Goal: Task Accomplishment & Management: Use online tool/utility

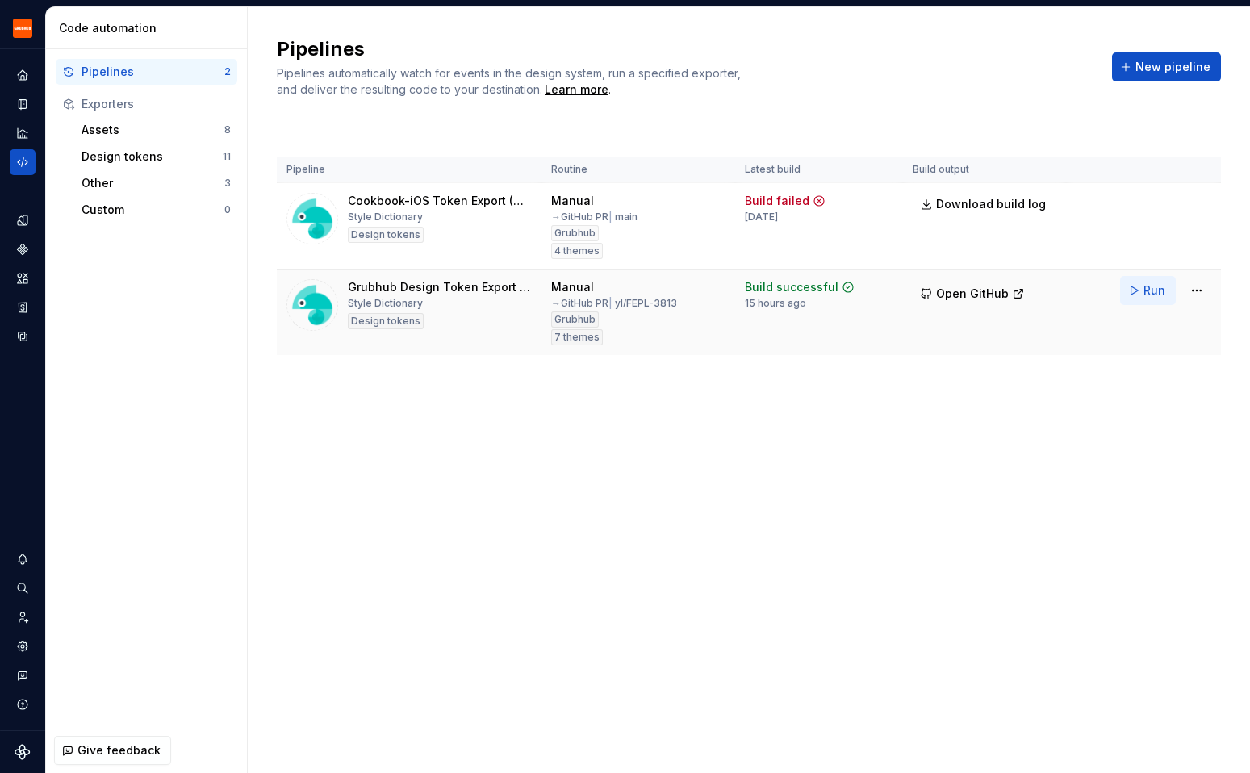
click at [1147, 290] on span "Run" at bounding box center [1154, 290] width 22 height 16
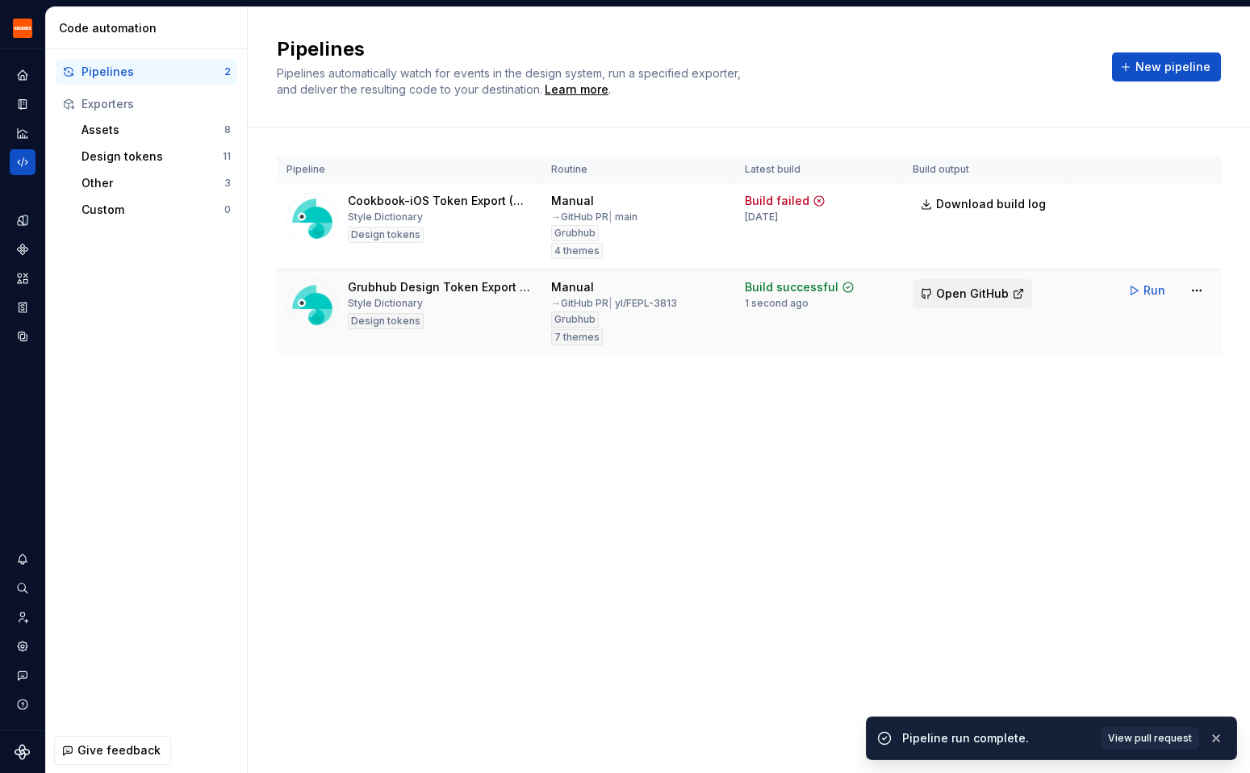
click at [953, 290] on span "Open GitHub" at bounding box center [972, 294] width 73 height 16
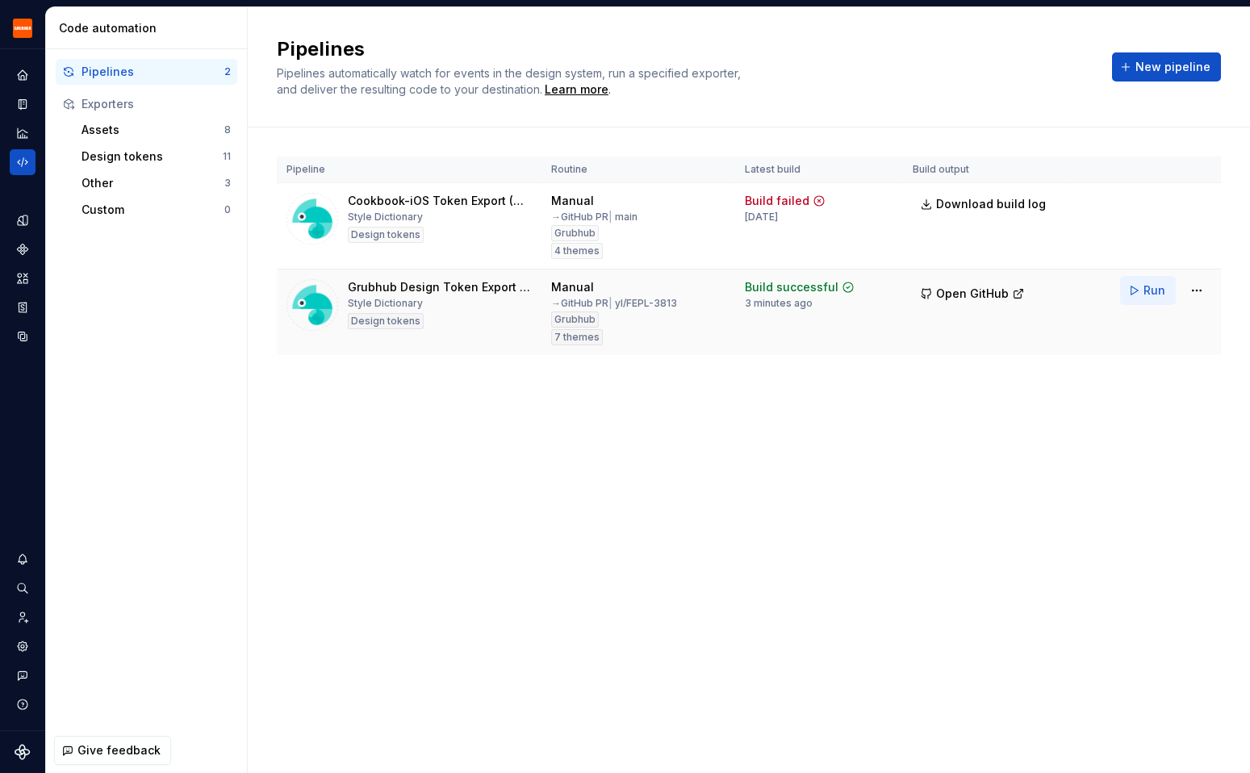
click at [1141, 296] on button "Run" at bounding box center [1148, 290] width 56 height 29
click at [1143, 294] on button "Run" at bounding box center [1148, 290] width 56 height 29
click at [988, 283] on button "Open GitHub" at bounding box center [972, 293] width 119 height 29
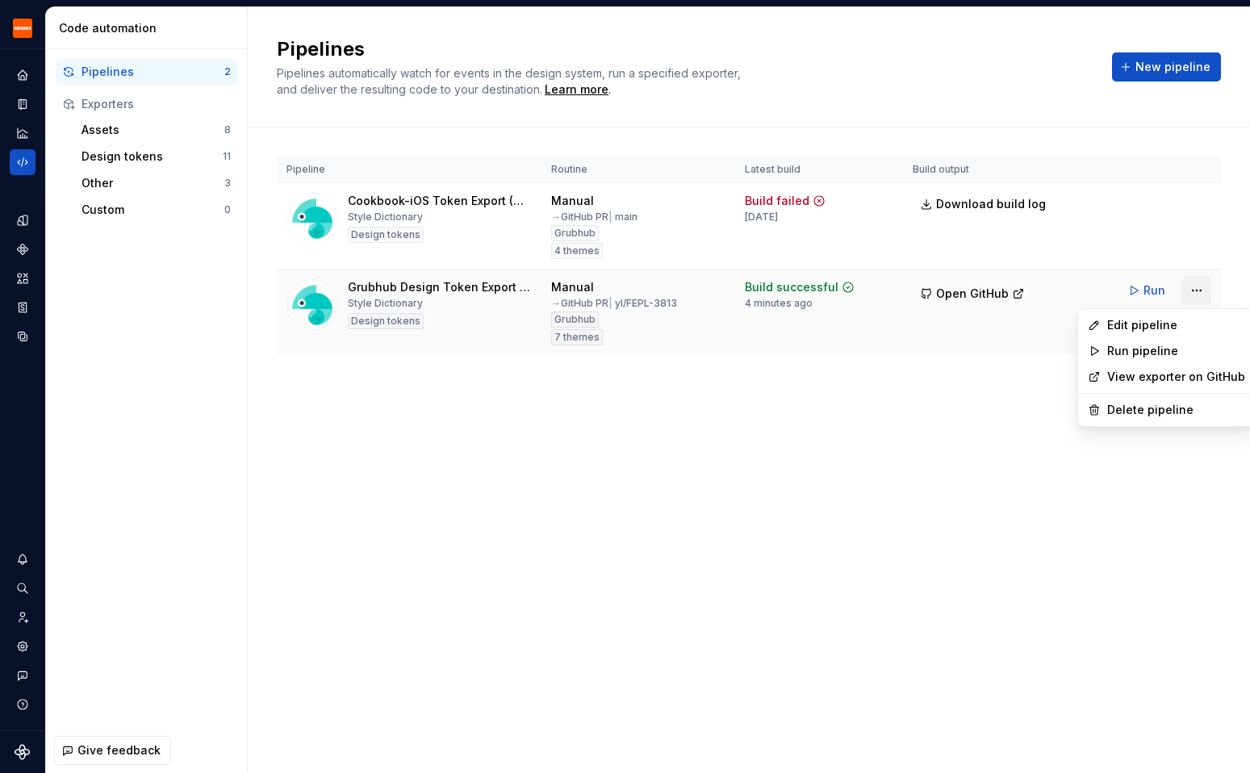
click at [1196, 288] on html "Grubhub Design System Y Dataset Grubhub Code automation Pipelines 2 Exporters A…" at bounding box center [625, 386] width 1250 height 773
click at [1172, 322] on div "Edit pipeline" at bounding box center [1176, 325] width 138 height 16
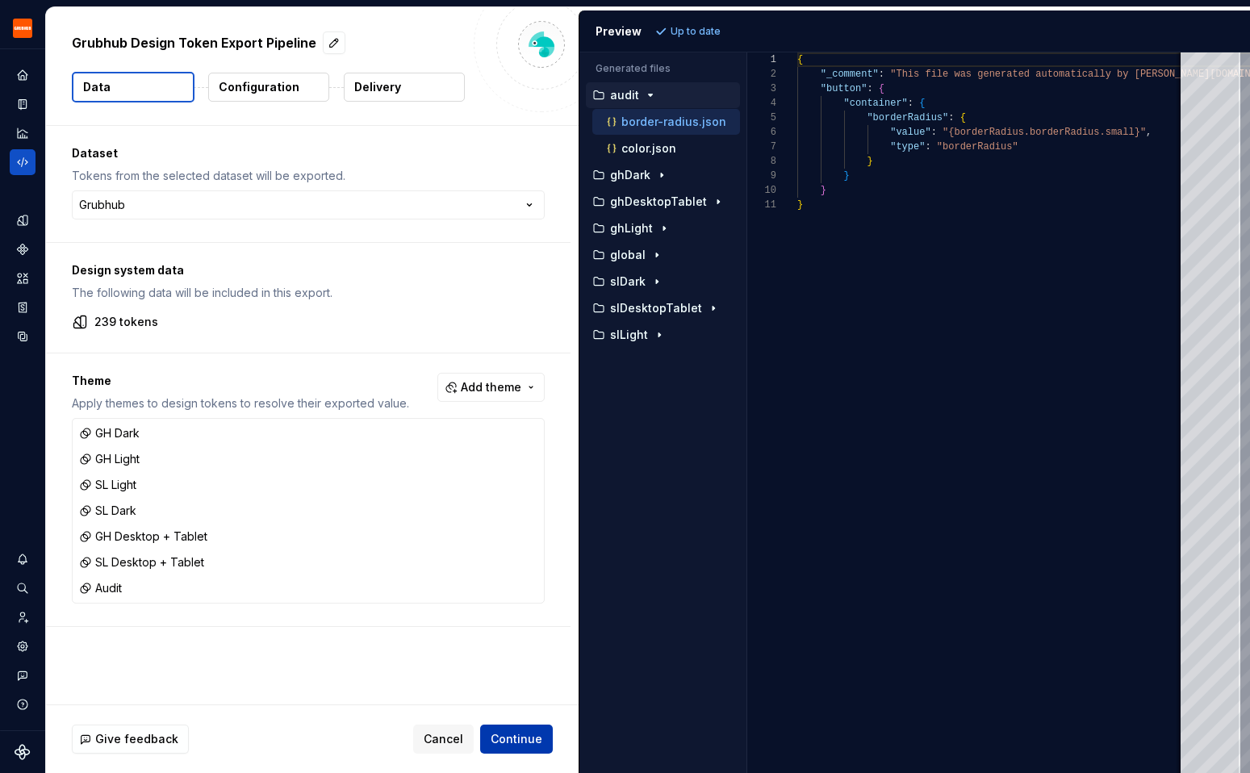
click at [512, 741] on span "Continue" at bounding box center [517, 739] width 52 height 16
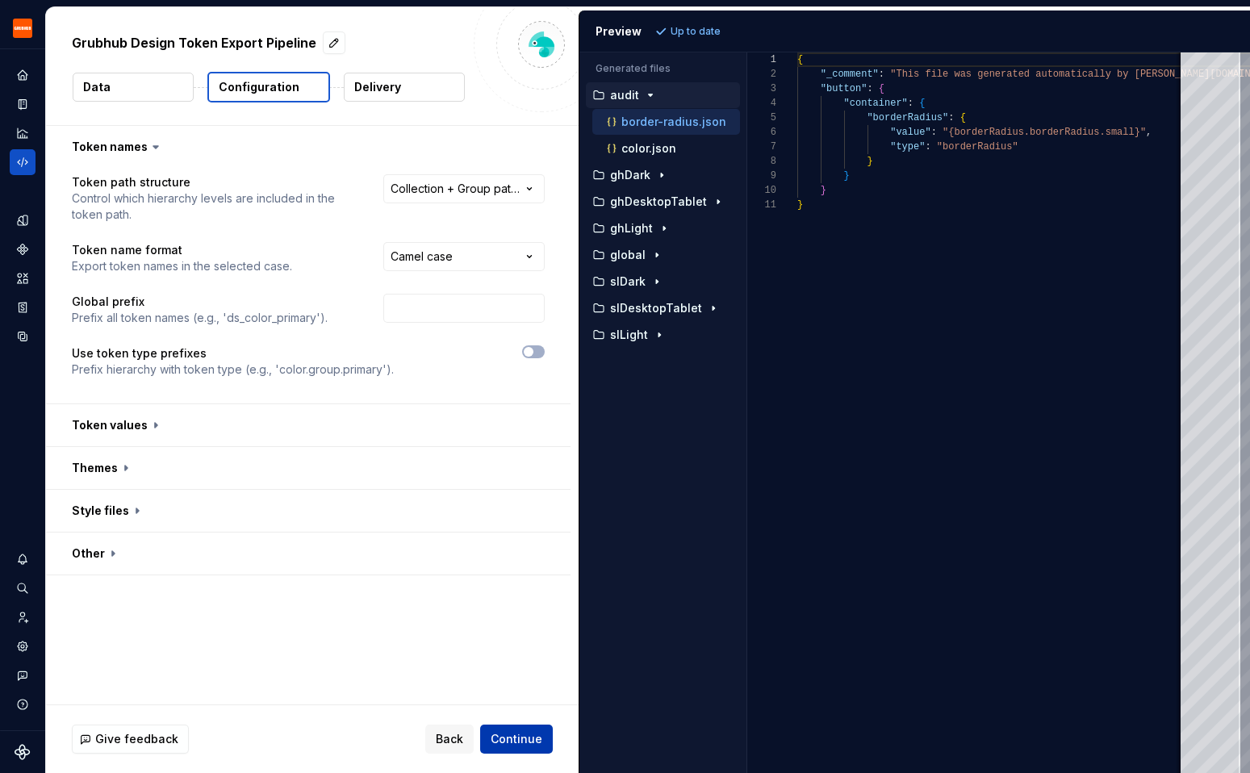
click at [514, 743] on span "Continue" at bounding box center [517, 739] width 52 height 16
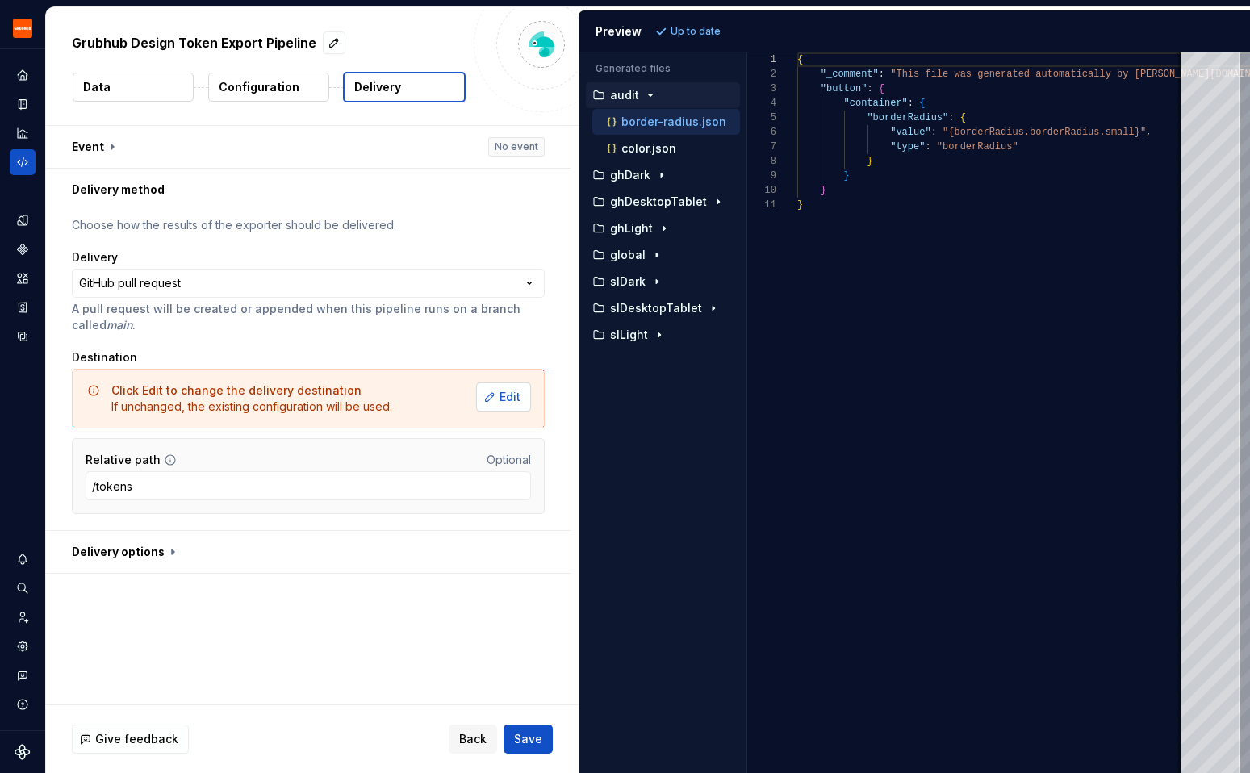
click at [513, 401] on span "Edit" at bounding box center [509, 397] width 21 height 16
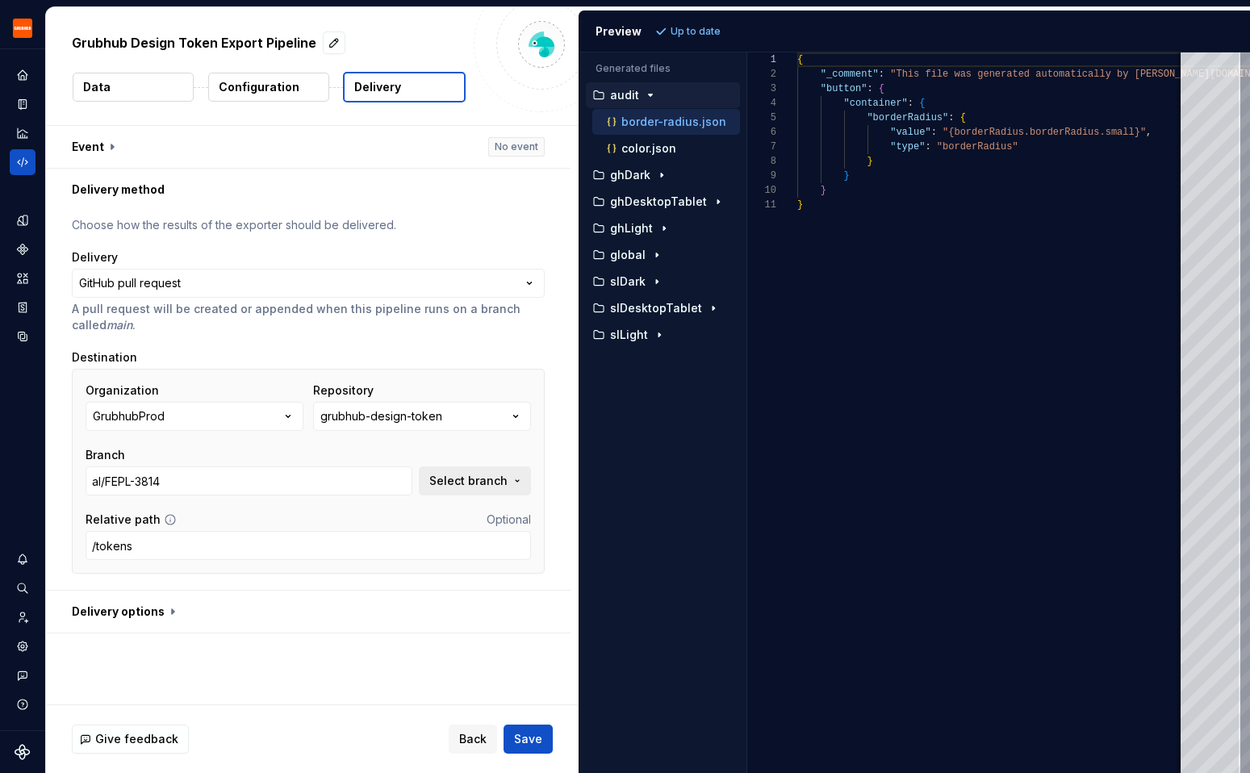
click at [487, 477] on span "Select branch" at bounding box center [468, 481] width 78 height 16
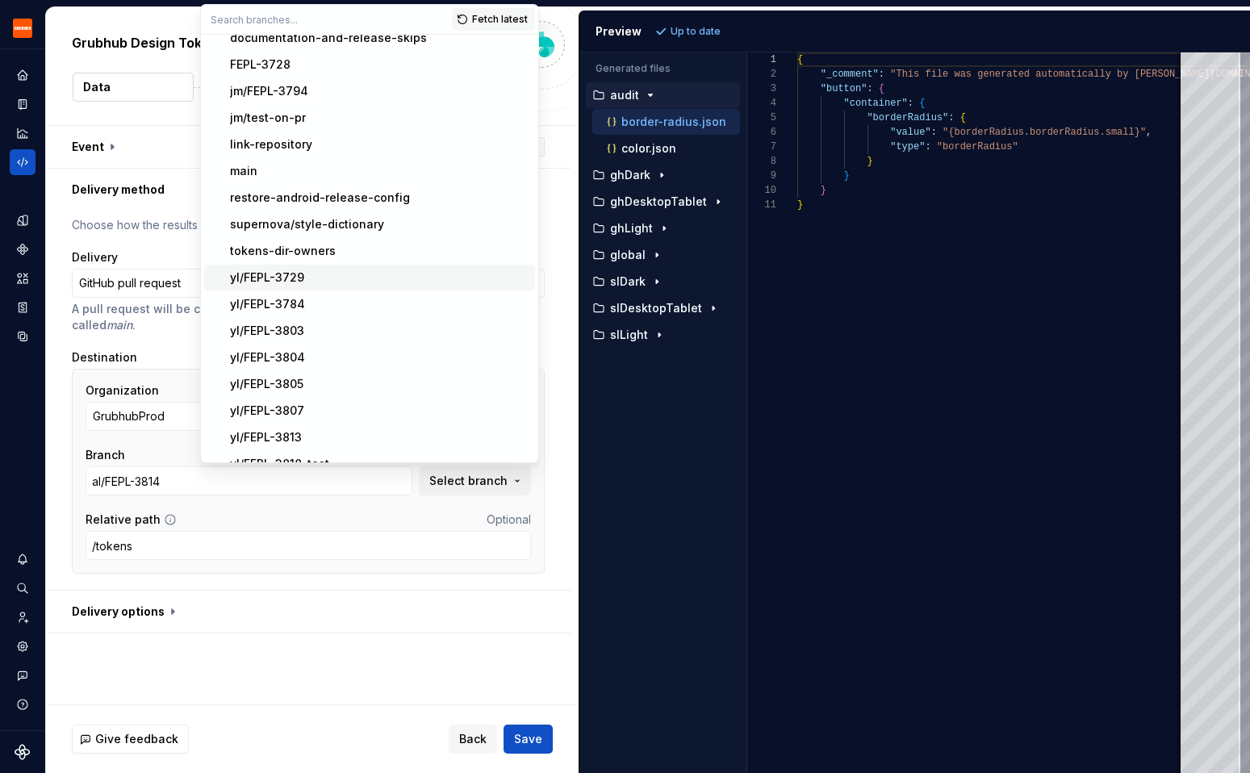
scroll to position [104, 0]
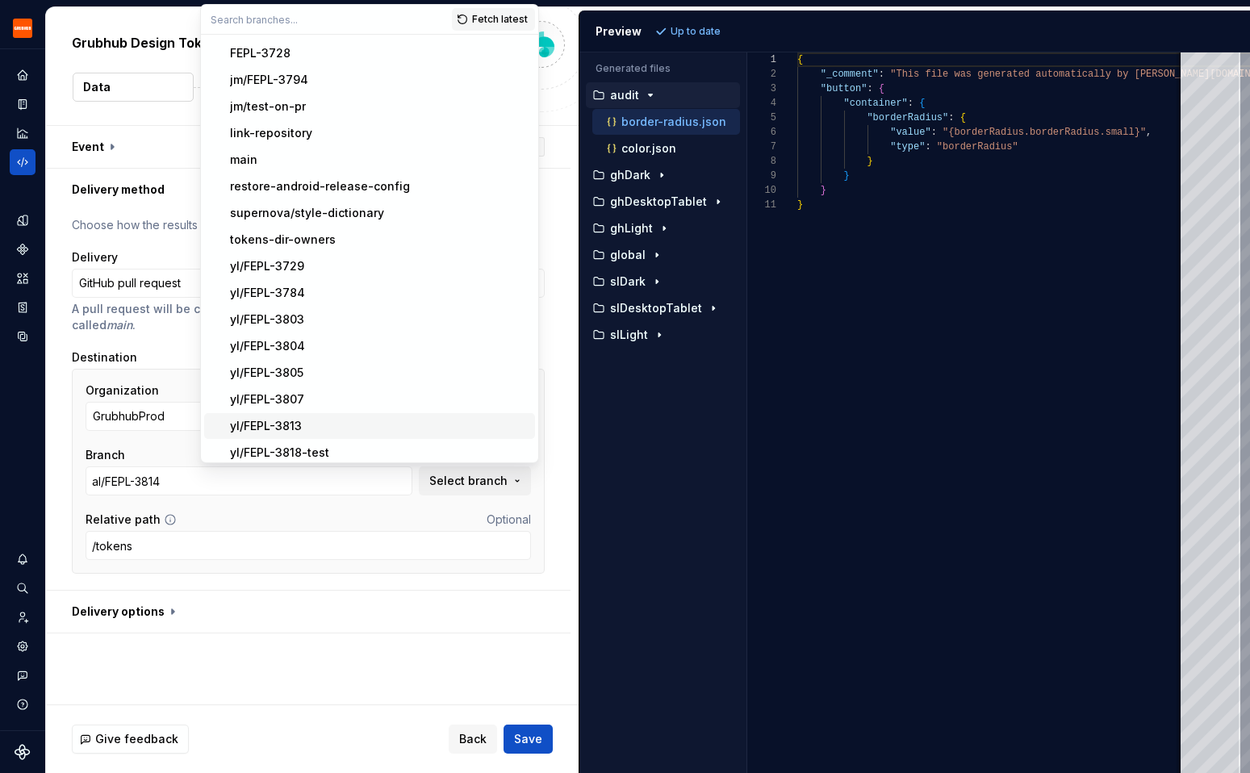
click at [345, 431] on div "yl/FEPL-3813" at bounding box center [379, 426] width 299 height 16
type input "yl/FEPL-3813"
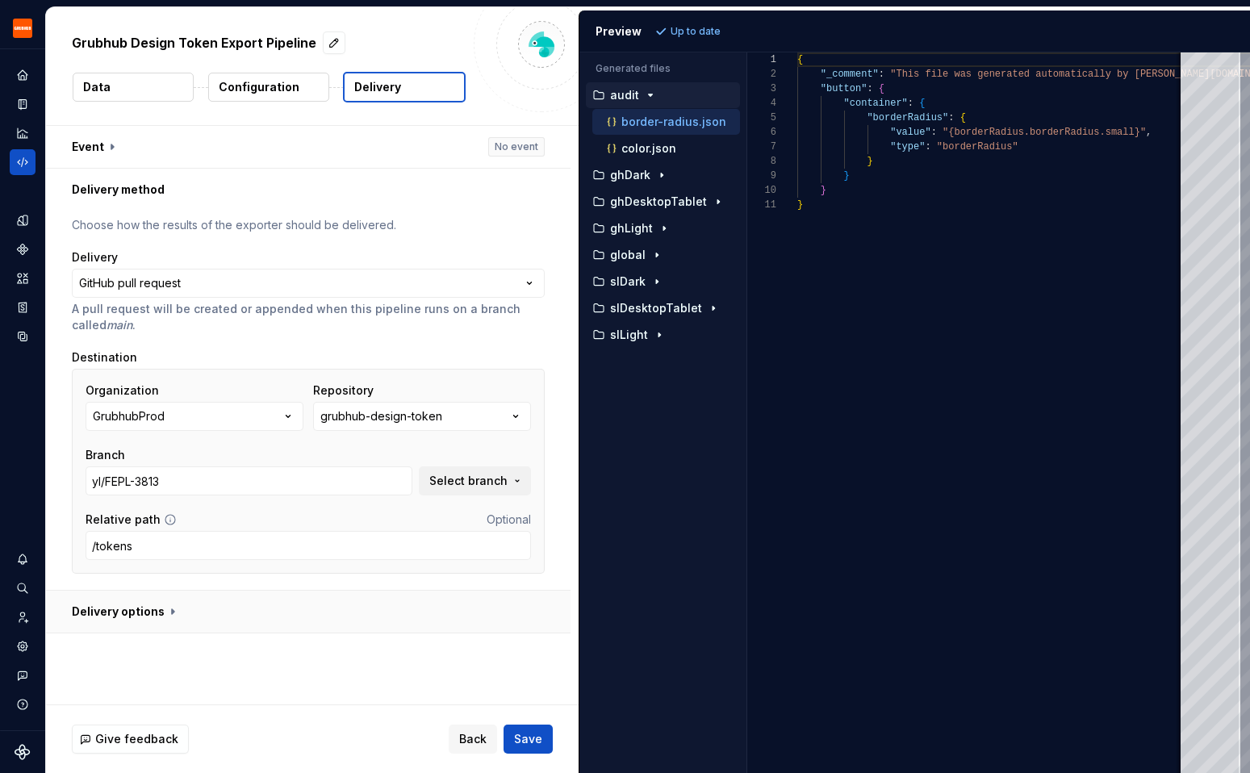
click at [302, 616] on button "button" at bounding box center [308, 612] width 524 height 42
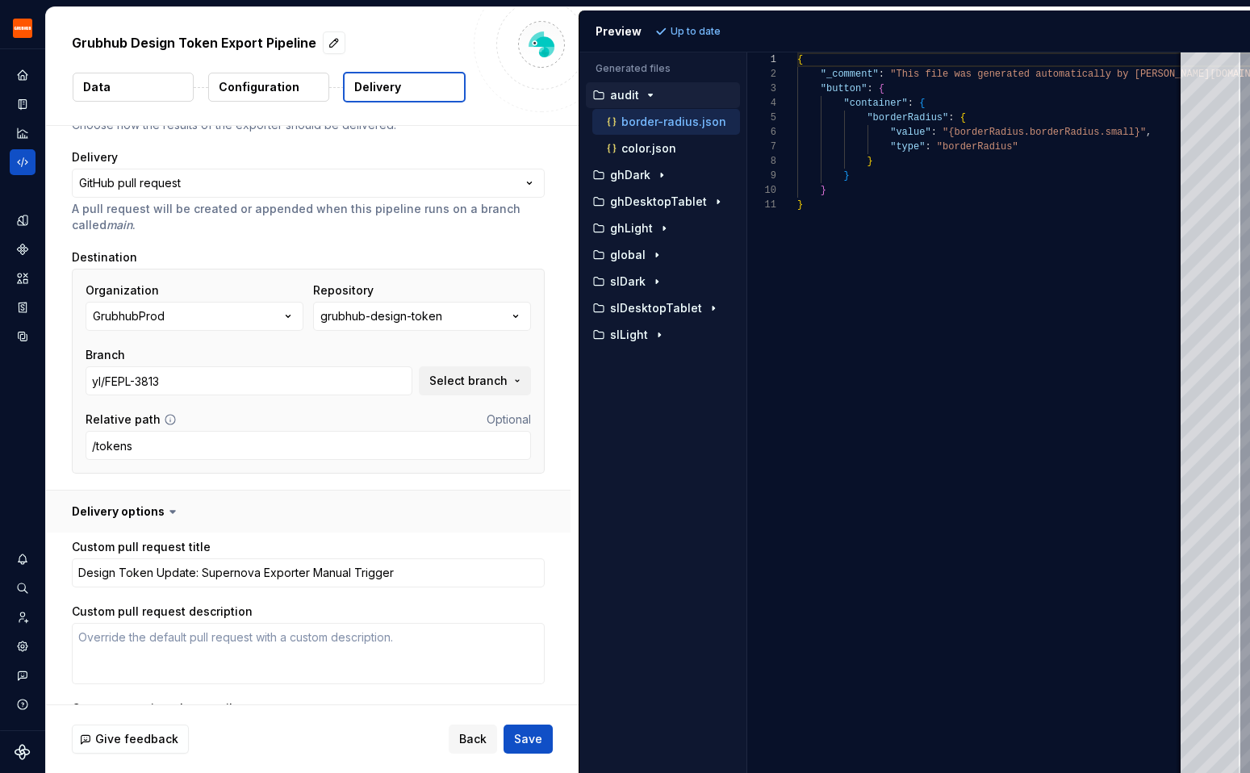
scroll to position [310, 0]
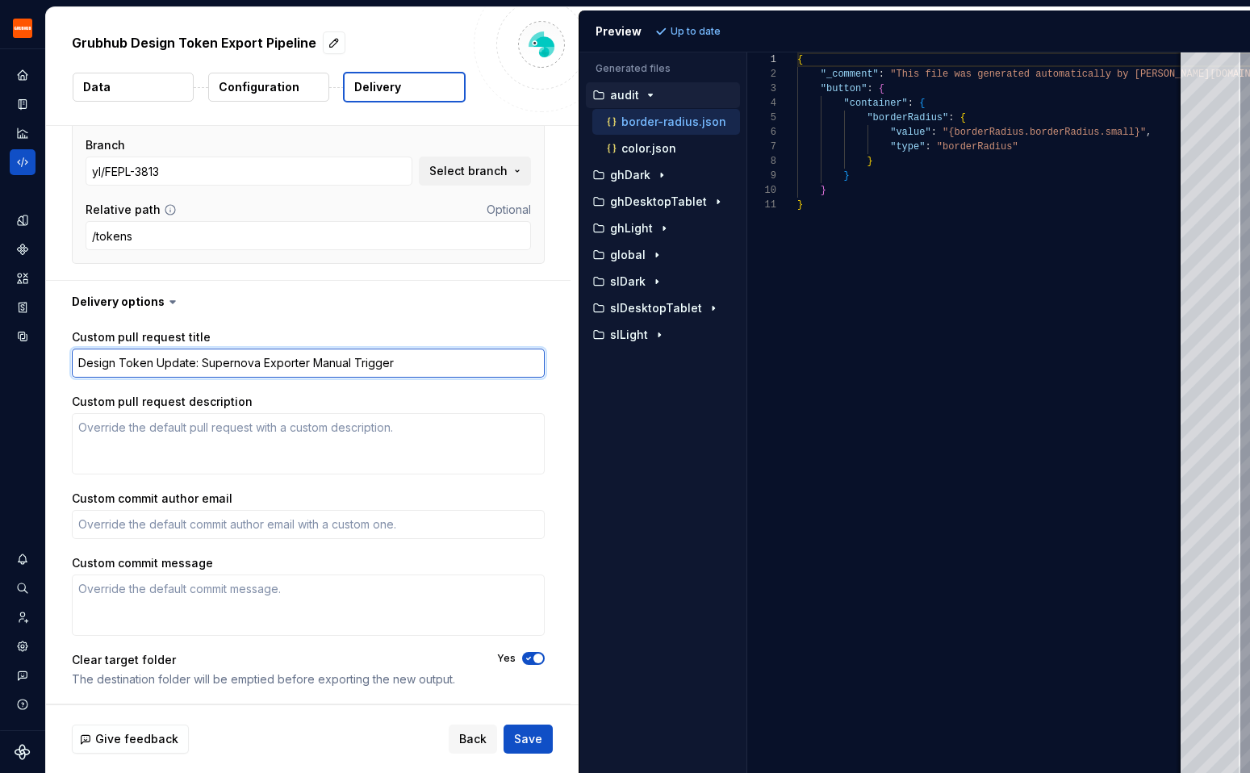
click at [77, 357] on textarea "Design Token Update: Supernova Exporter Manual Trigger" at bounding box center [308, 363] width 473 height 29
type textarea "*"
type textarea "[Design Token Update: Supernova Exporter Manual Trigger"
type textarea "*"
type textarea "[]Design Token Update: Supernova Exporter Manual Trigger"
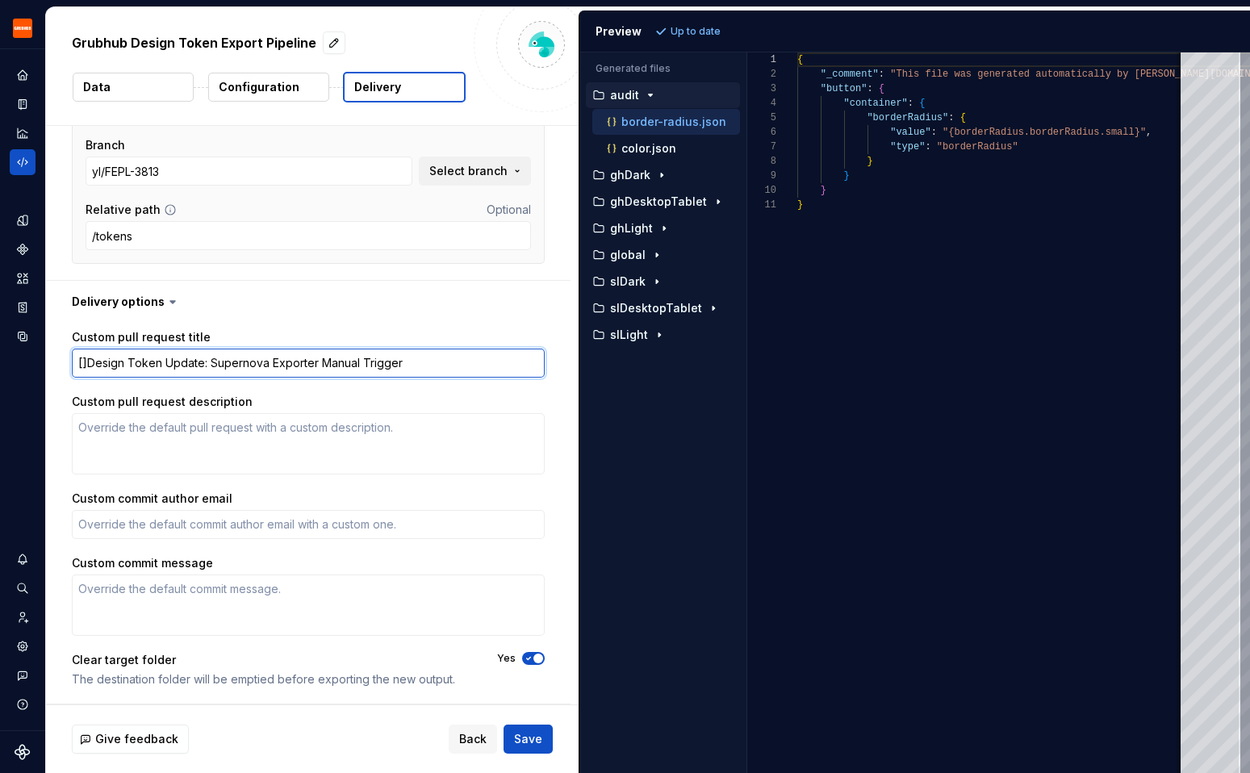
type textarea "*"
type textarea "[S]Design Token Update: Supernova Exporter Manual Trigger"
type textarea "*"
type textarea "[Su]Design Token Update: Supernova Exporter Manual Trigger"
type textarea "*"
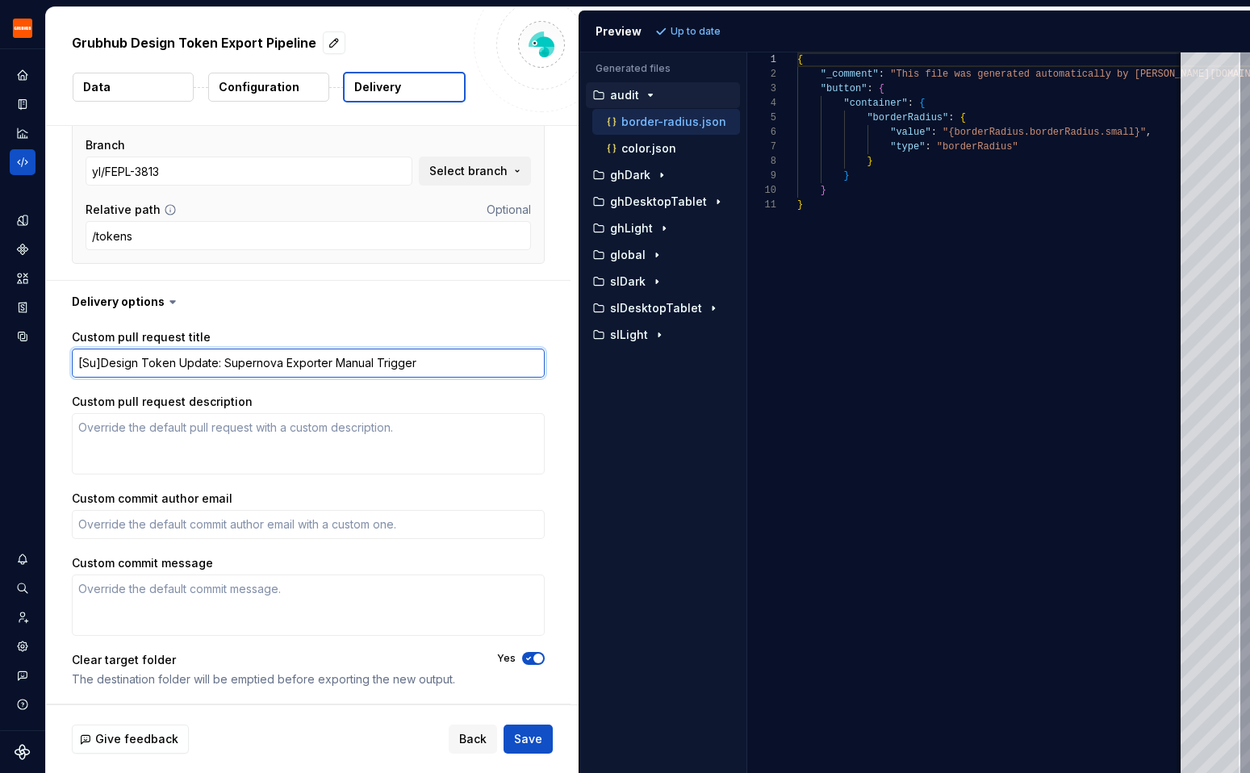
type textarea "[Sup]Design Token Update: Supernova Exporter Manual Trigger"
type textarea "*"
type textarea "[Supe]Design Token Update: Supernova Exporter Manual Trigger"
type textarea "*"
type textarea "[Super]Design Token Update: Supernova Exporter Manual Trigger"
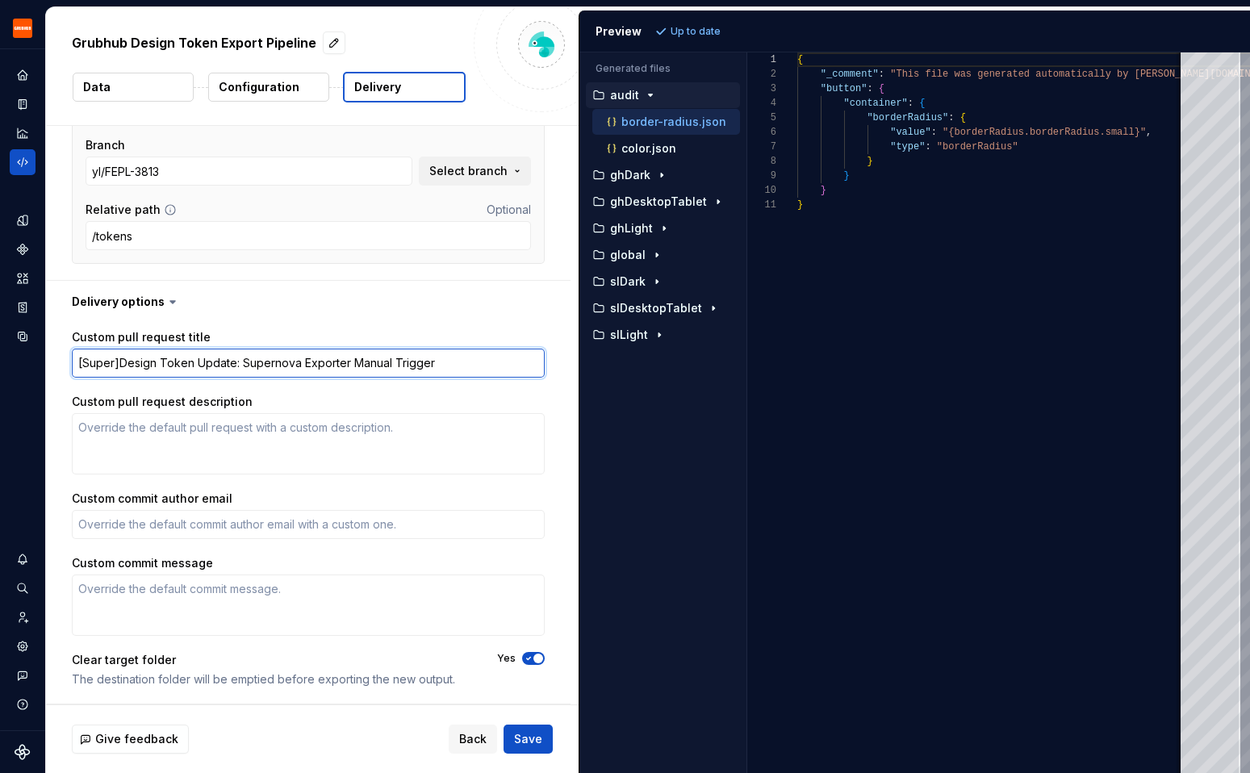
type textarea "*"
type textarea "[Supern]Design Token Update: Supernova Exporter Manual Trigger"
type textarea "*"
type textarea "[Superno]Design Token Update: Supernova Exporter Manual Trigger"
type textarea "*"
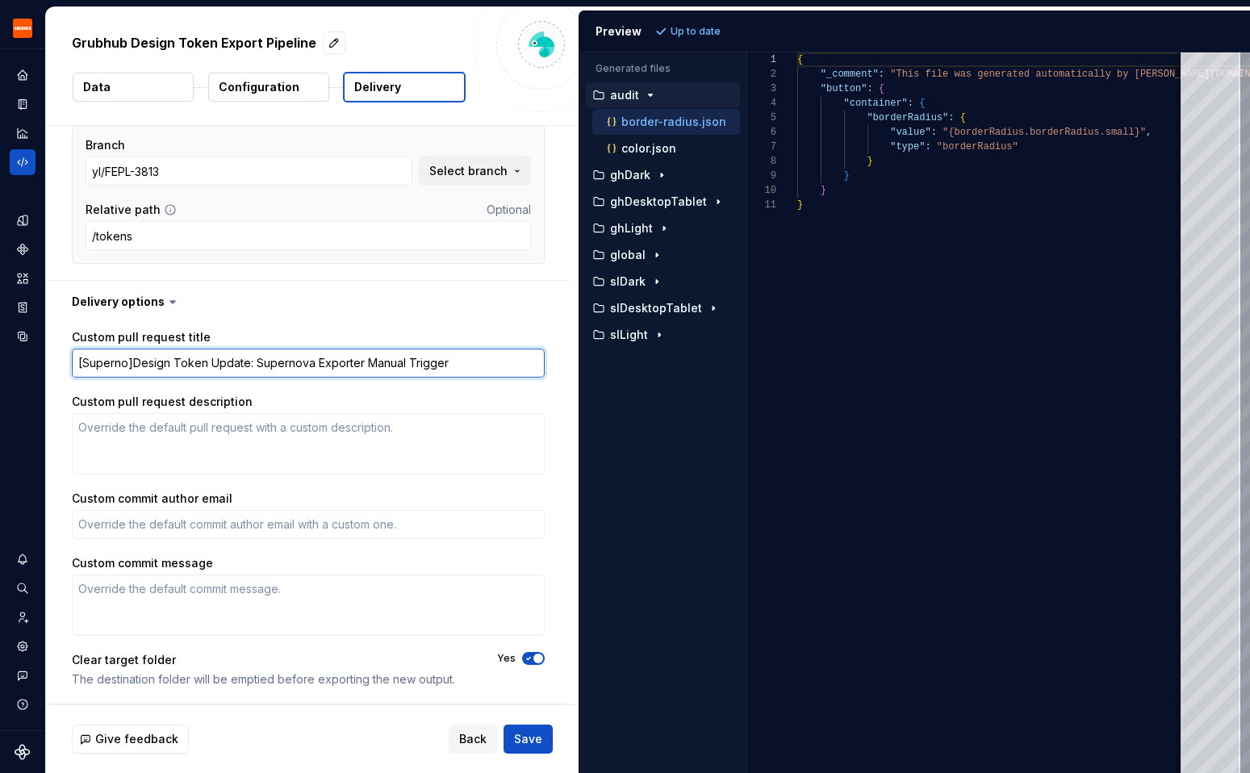
type textarea "[Supernoa]Design Token Update: Supernova Exporter Manual Trigger"
type textarea "*"
type textarea "[Superno]Design Token Update: Supernova Exporter Manual Trigger"
type textarea "*"
type textarea "[Supernov]Design Token Update: Supernova Exporter Manual Trigger"
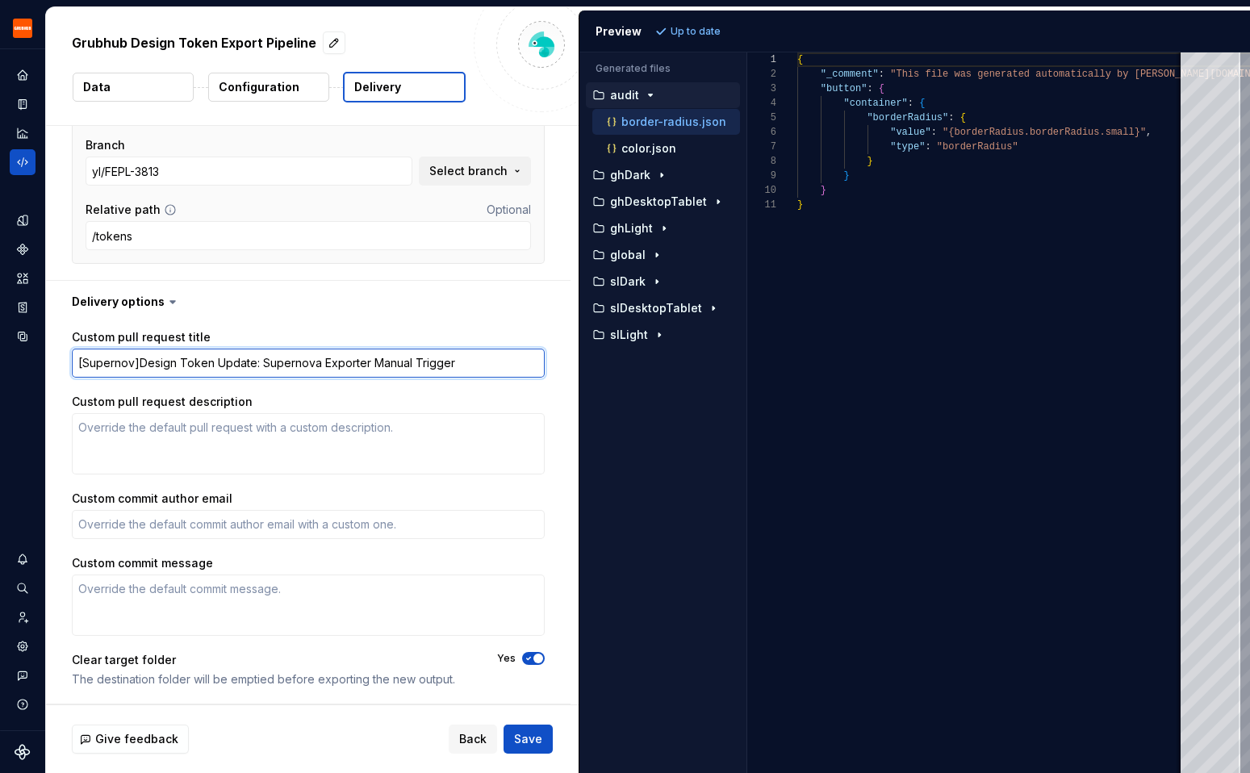
type textarea "*"
type textarea "[Supernova]Design Token Update: Supernova Exporter Manual Trigger"
type textarea "*"
type textarea "[Supernova ]Design Token Update: Supernova Exporter Manual Trigger"
type textarea "*"
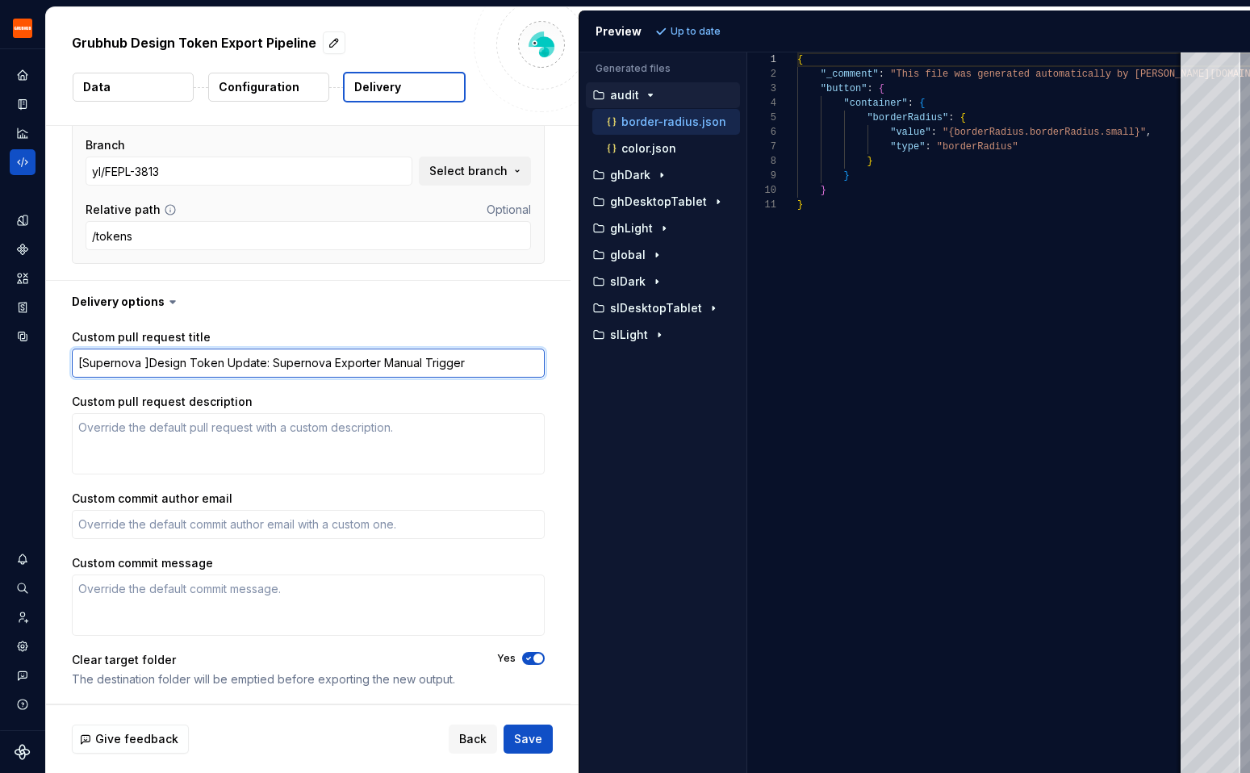
type textarea "[Supernova b]Design Token Update: Supernova Exporter Manual Trigger"
type textarea "*"
type textarea "[Supernova bO]Design Token Update: Supernova Exporter Manual Trigger"
type textarea "*"
type textarea "[Supernova bOT]Design Token Update: Supernova Exporter Manual Trigger"
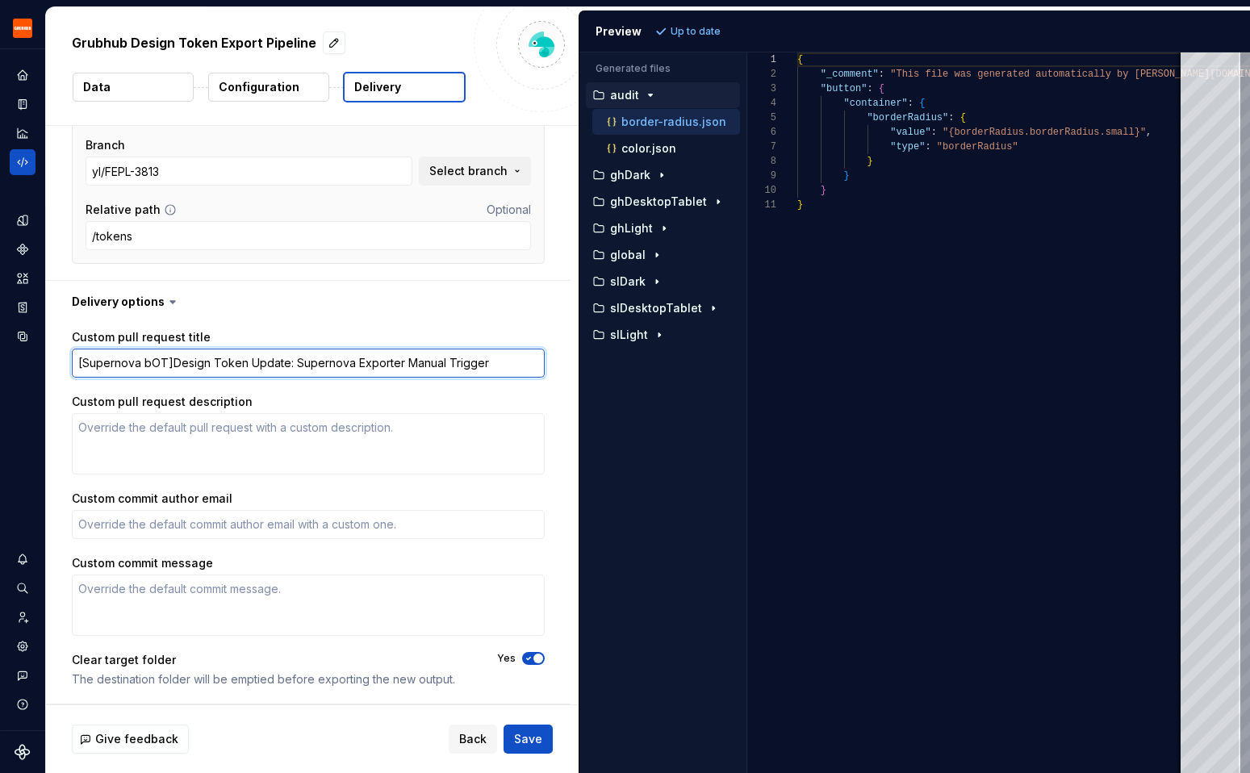
type textarea "*"
type textarea "[Supernova bO]Design Token Update: Supernova Exporter Manual Trigger"
type textarea "*"
type textarea "[Supernova b]Design Token Update: Supernova Exporter Manual Trigger"
type textarea "*"
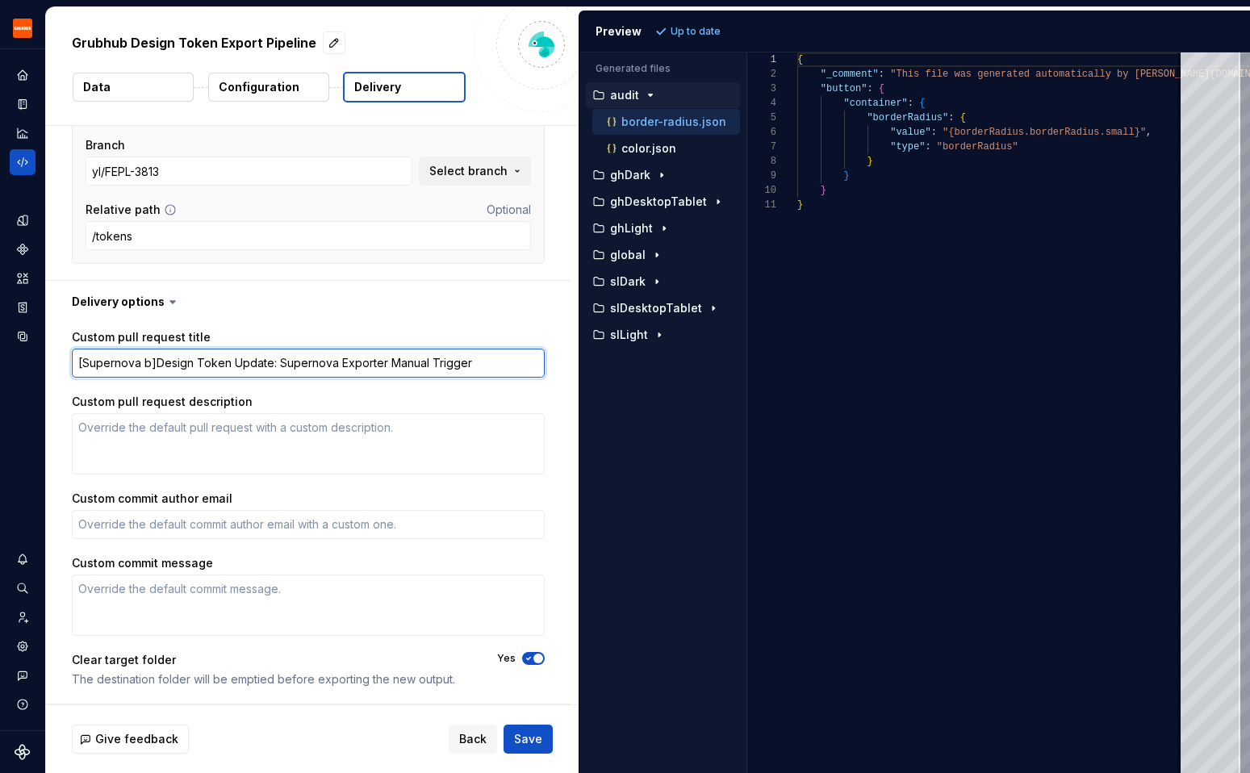
type textarea "[Supernova ]Design Token Update: Supernova Exporter Manual Trigger"
type textarea "*"
type textarea "[Supernova B]Design Token Update: Supernova Exporter Manual Trigger"
type textarea "*"
type textarea "[Supernova BT]Design Token Update: Supernova Exporter Manual Trigger"
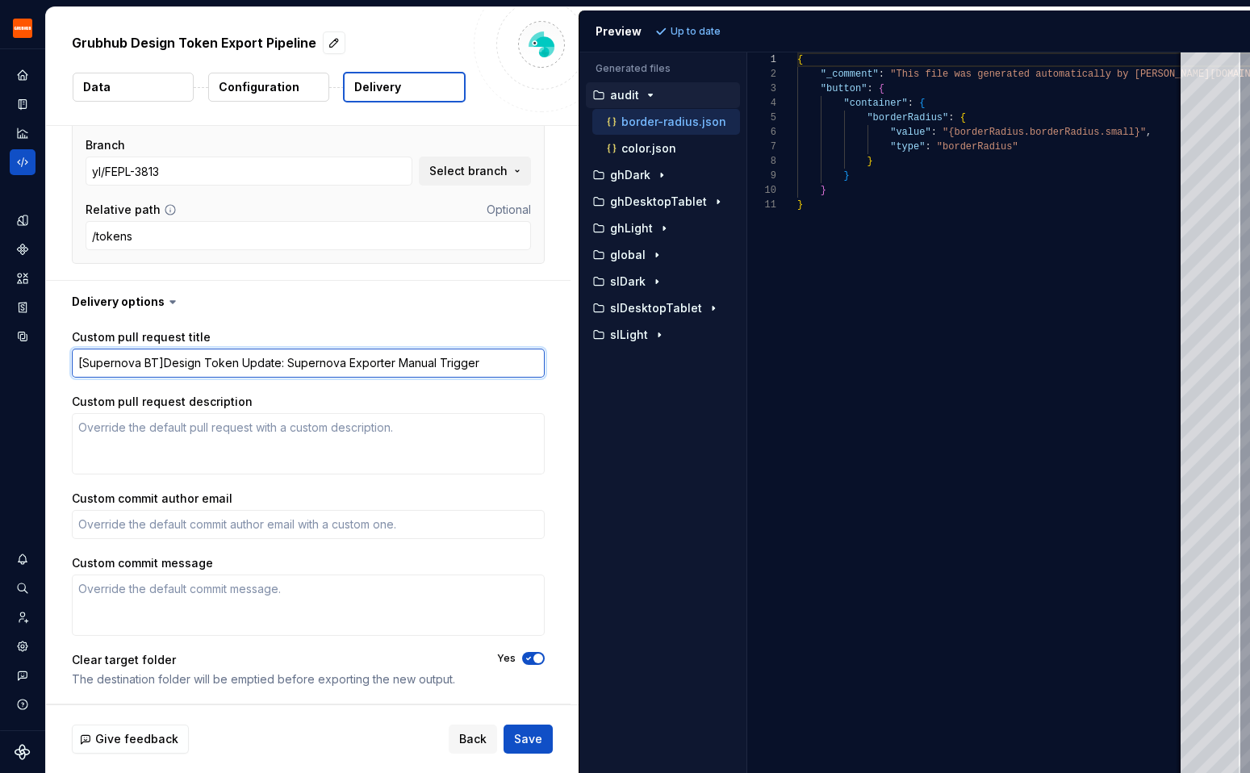
type textarea "*"
type textarea "[Supernova B]Design Token Update: Supernova Exporter Manual Trigger"
type textarea "*"
type textarea "[Supernova Bo]Design Token Update: Supernova Exporter Manual Trigger"
type textarea "*"
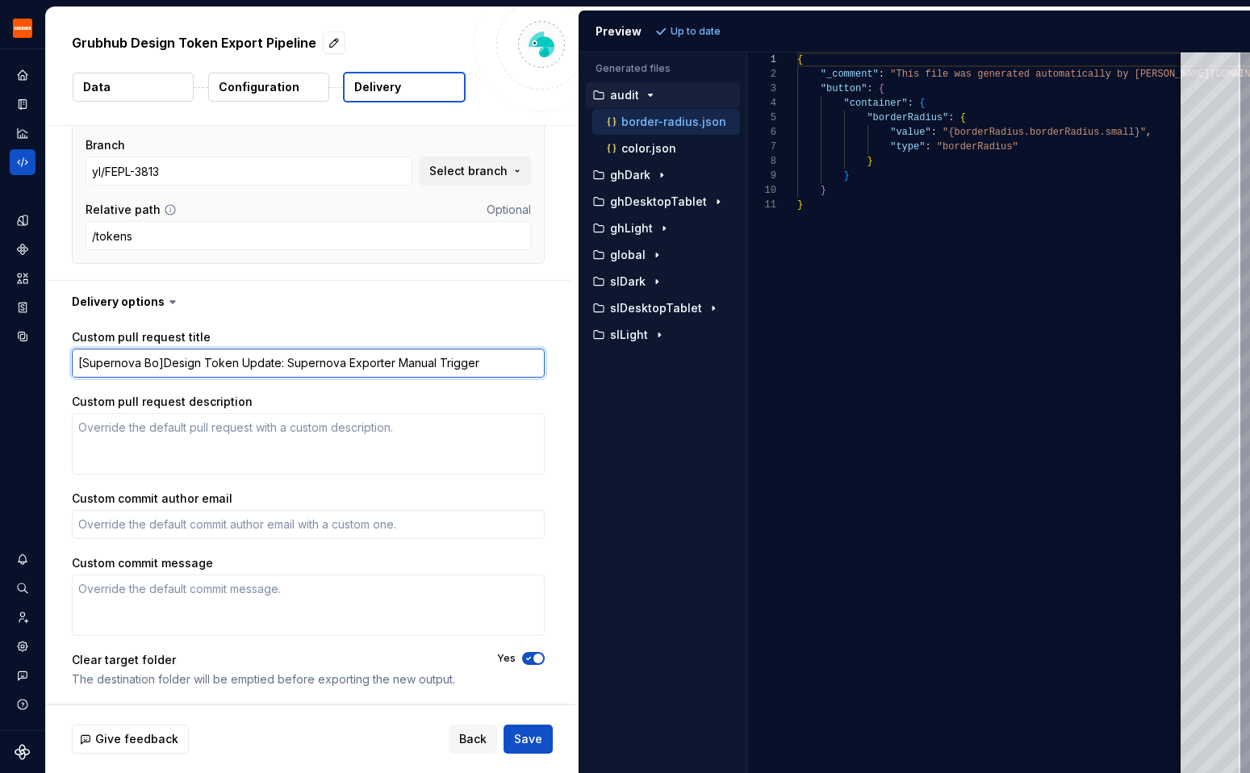
type textarea "[Supernova Bot]Design Token Update: Supernova Exporter Manual Trigger"
click at [165, 364] on textarea "[Supernova Bot]Design Token Update: Supernova Exporter Manual Trigger" at bounding box center [308, 363] width 473 height 29
type textarea "*"
type textarea "[Supernova Bot] Design Token Update: Supernova Exporter Manual Trigger"
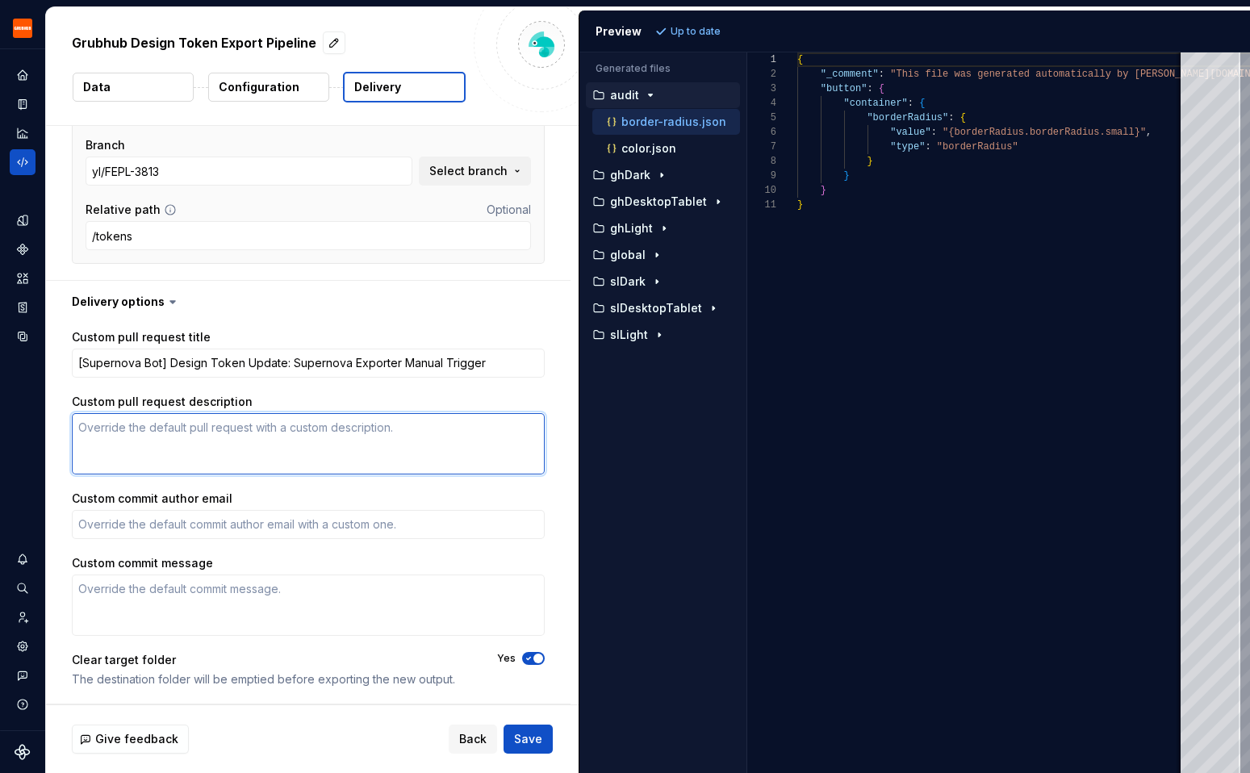
click at [109, 424] on textarea "Custom pull request description" at bounding box center [308, 443] width 473 height 61
click at [90, 425] on textarea "Custom pull request description" at bounding box center [308, 443] width 473 height 61
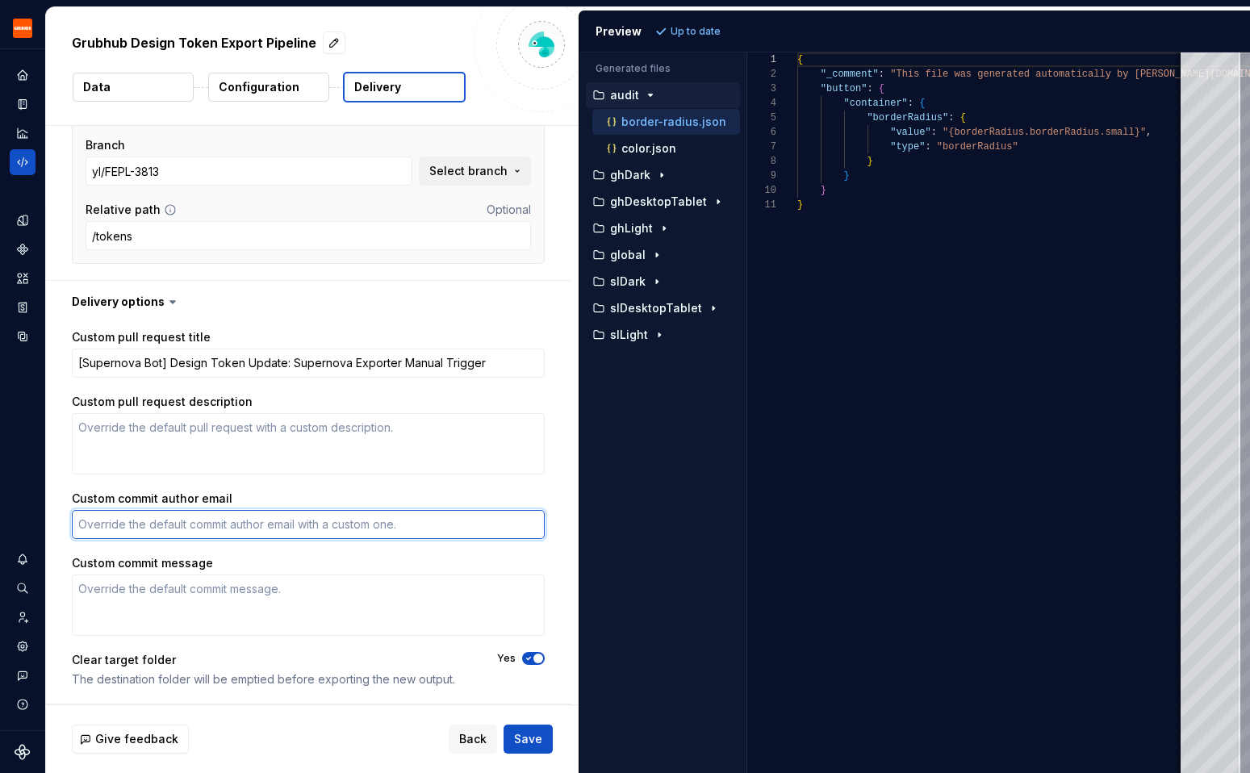
click at [177, 533] on textarea "Custom commit author email" at bounding box center [308, 524] width 473 height 29
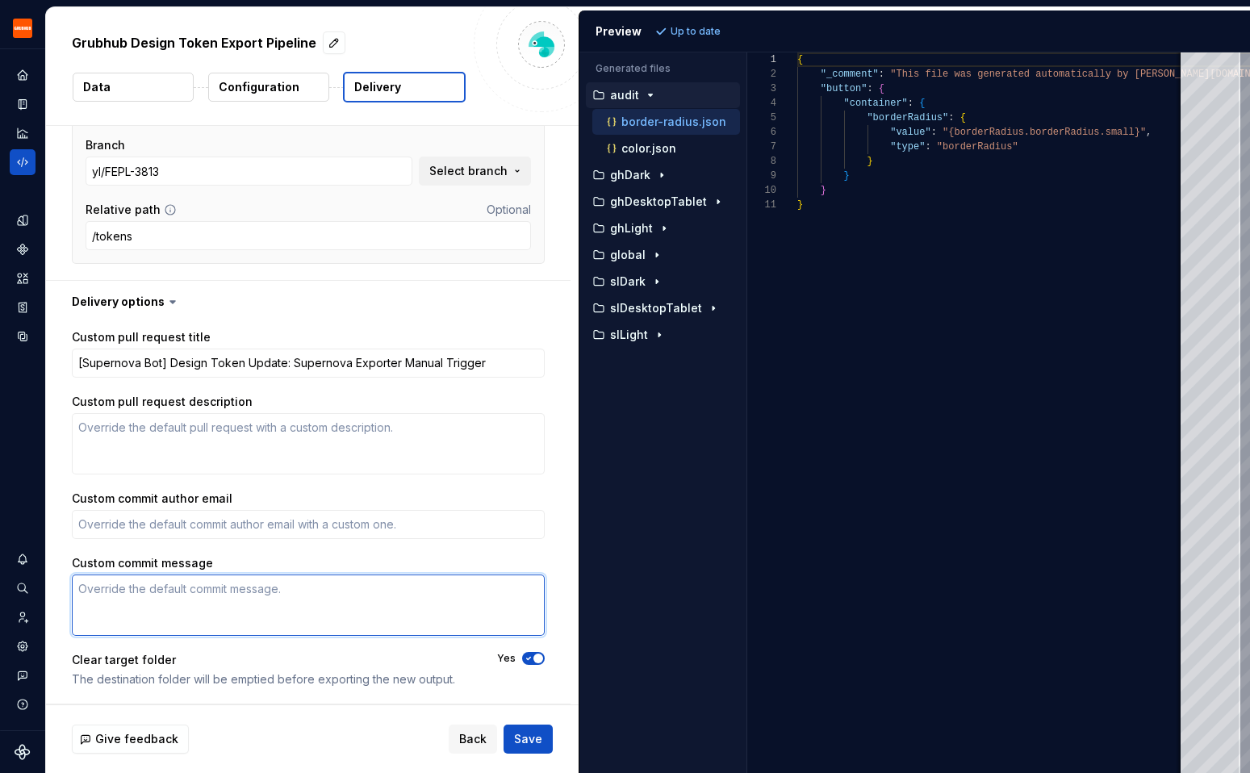
click at [169, 593] on textarea "Custom commit message" at bounding box center [308, 604] width 473 height 61
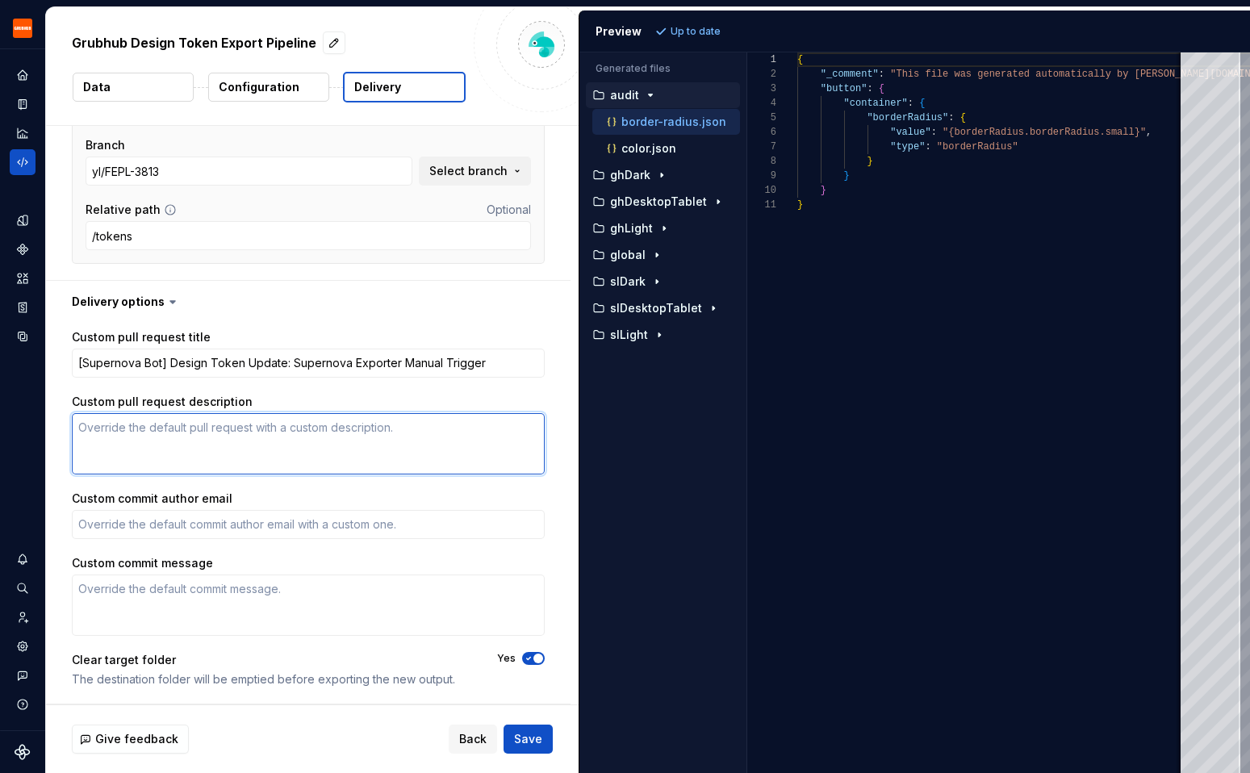
click at [167, 446] on textarea "Custom pull request description" at bounding box center [308, 443] width 473 height 61
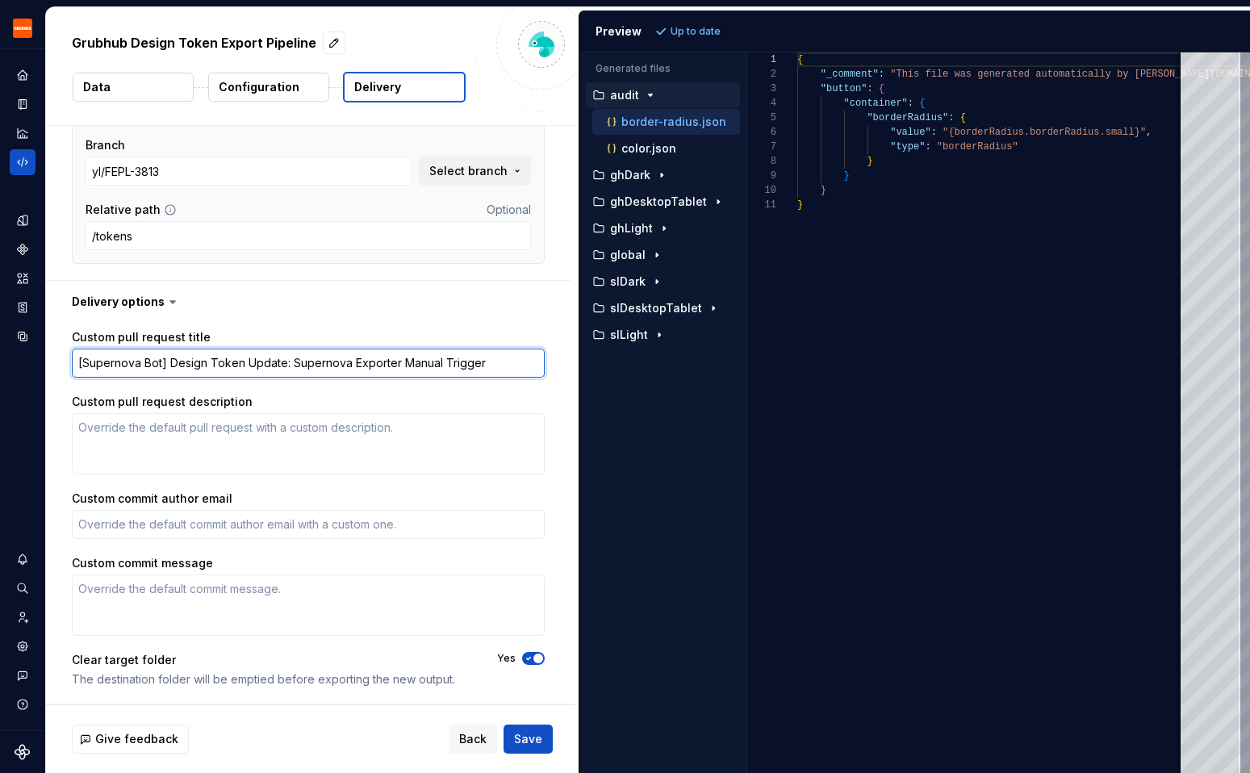
click at [165, 368] on textarea "[Supernova Bot] Design Token Update: Supernova Exporter Manual Trigger" at bounding box center [308, 363] width 473 height 29
drag, startPoint x: 166, startPoint y: 358, endPoint x: 75, endPoint y: 359, distance: 91.2
click at [75, 359] on textarea "[Supernova Bot] Design Token Update: Supernova Exporter Manual Trigger" at bounding box center [308, 363] width 473 height 29
click at [228, 361] on textarea "[Supernova Bot] Design Token Update: Supernova Exporter Manual Trigger" at bounding box center [308, 363] width 473 height 29
click at [164, 363] on textarea "[Supernova Bot] Design Token Update: Supernova Exporter Manual Trigger" at bounding box center [308, 363] width 473 height 29
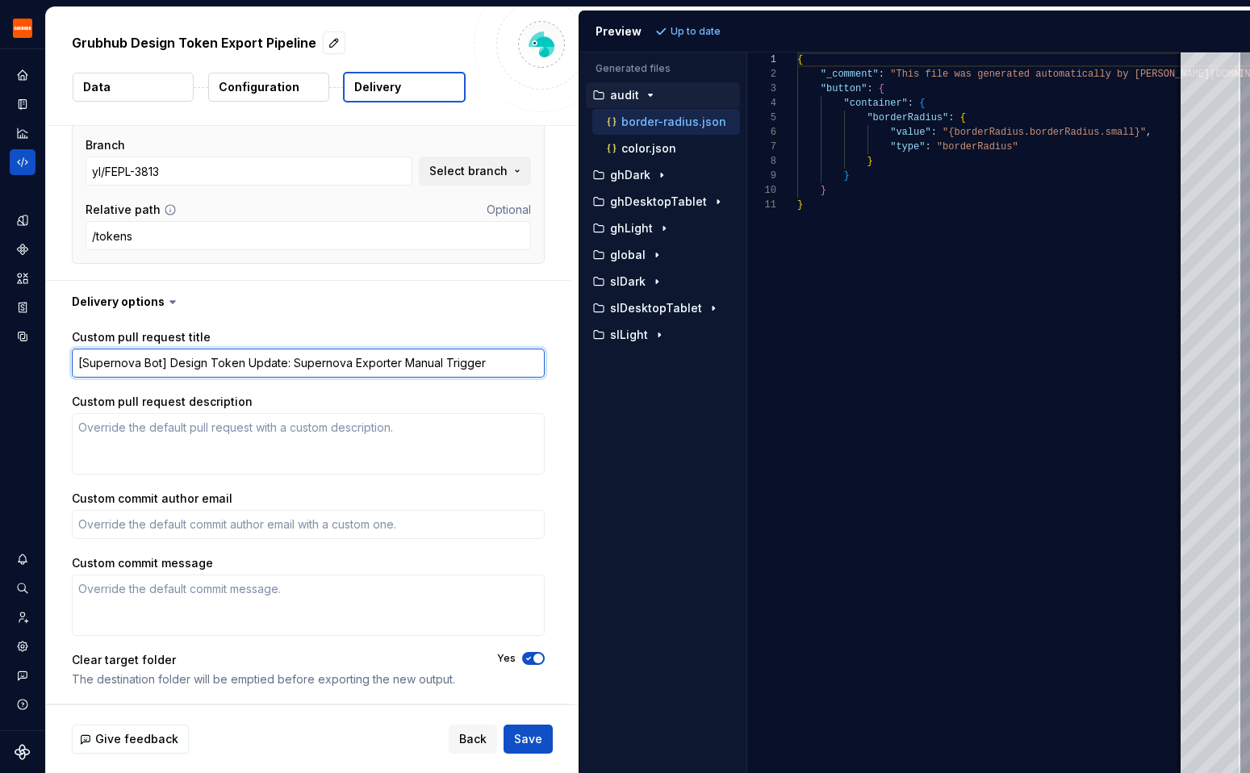
click at [160, 363] on textarea "[Supernova Bot] Design Token Update: Supernova Exporter Manual Trigger" at bounding box center [308, 363] width 473 height 29
drag, startPoint x: 78, startPoint y: 361, endPoint x: 165, endPoint y: 360, distance: 87.2
click at [165, 360] on textarea "[Supernova Bot] Design Token Update: Supernova Exporter Manual Trigger" at bounding box center [308, 363] width 473 height 29
drag, startPoint x: 290, startPoint y: 363, endPoint x: 349, endPoint y: 361, distance: 58.9
click at [349, 361] on textarea "[Supernova Bot] Design Token Update: Supernova Exporter Manual Trigger" at bounding box center [308, 363] width 473 height 29
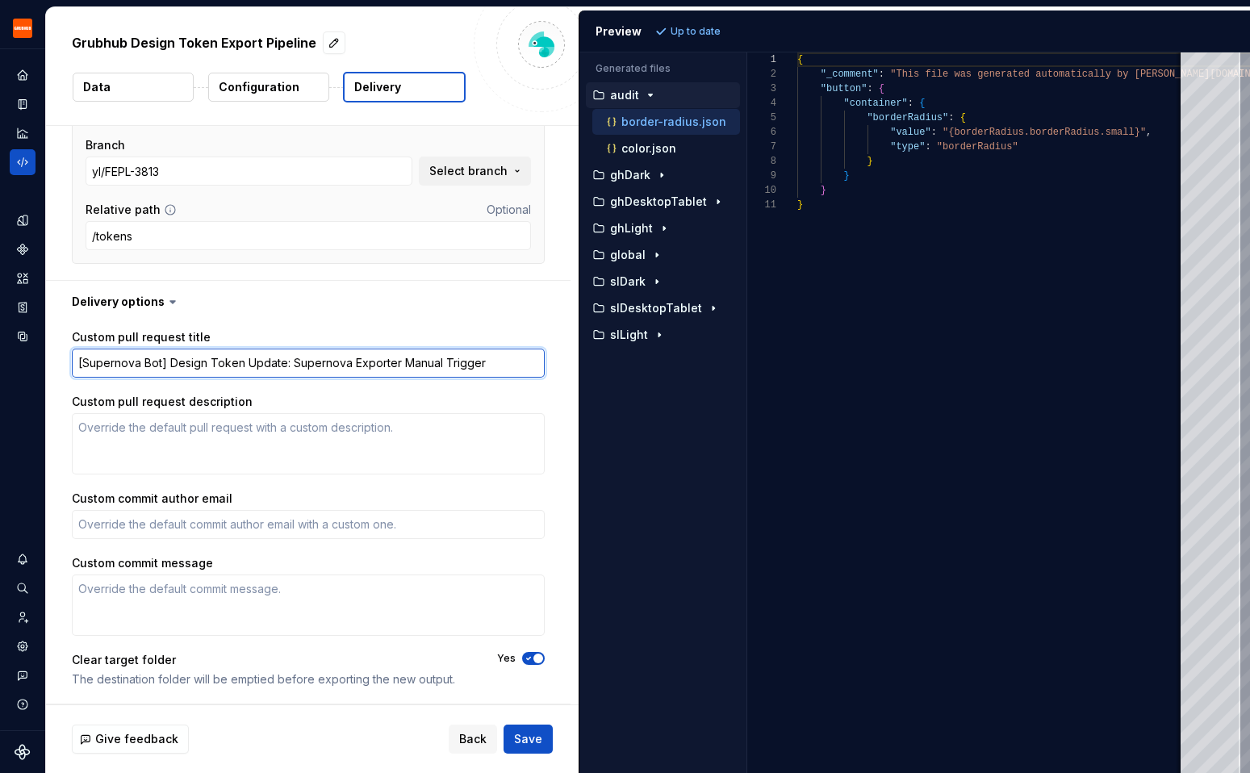
type textarea "*"
type textarea "[Supernova Bot] Design Token Update: Exporter Manual Trigger"
type textarea "*"
type textarea "[Supernova Bot] Design Token Update: Exporter Manual Trigger"
click at [152, 368] on textarea "[Supernova Bot] Design Token Update: Exporter Manual Trigger" at bounding box center [308, 363] width 473 height 29
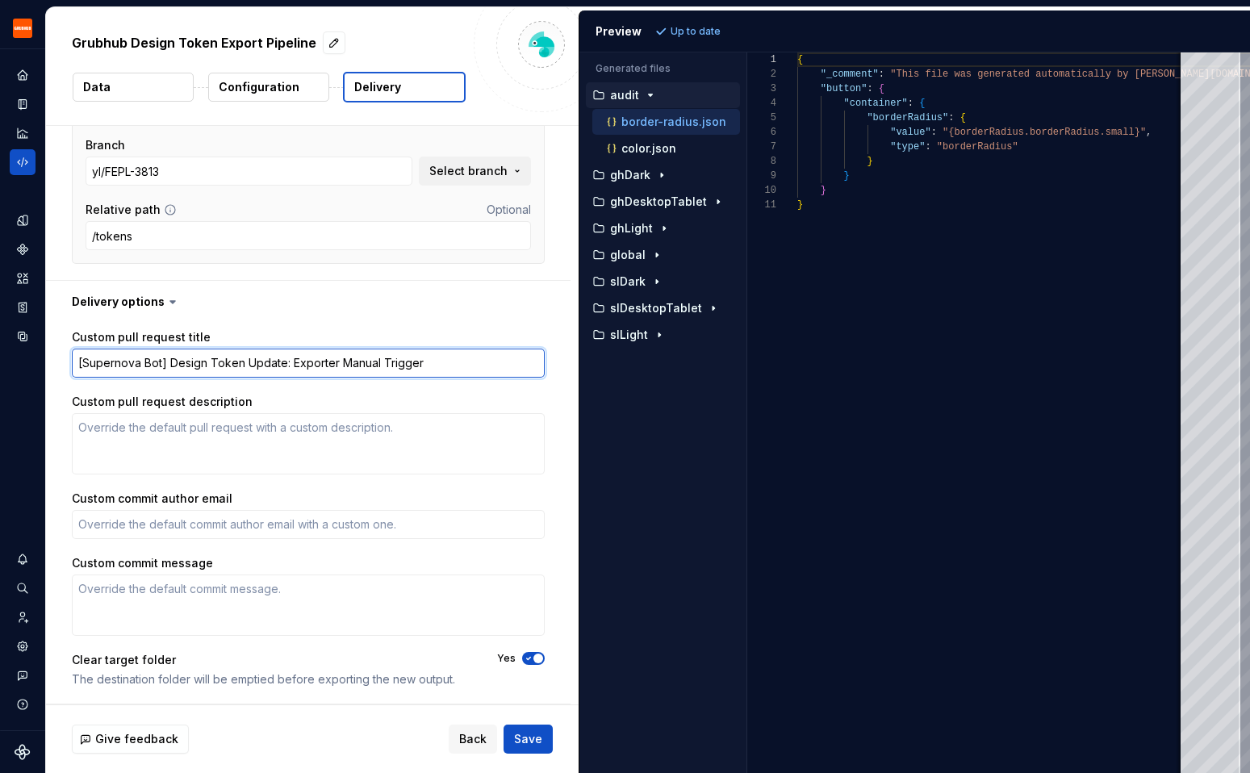
click at [186, 368] on textarea "[Supernova Bot] Design Token Update: Exporter Manual Trigger" at bounding box center [308, 363] width 473 height 29
type textarea "*"
type textarea "[Supernova Bot] Design Token Update: Exporter Manual Trigger"
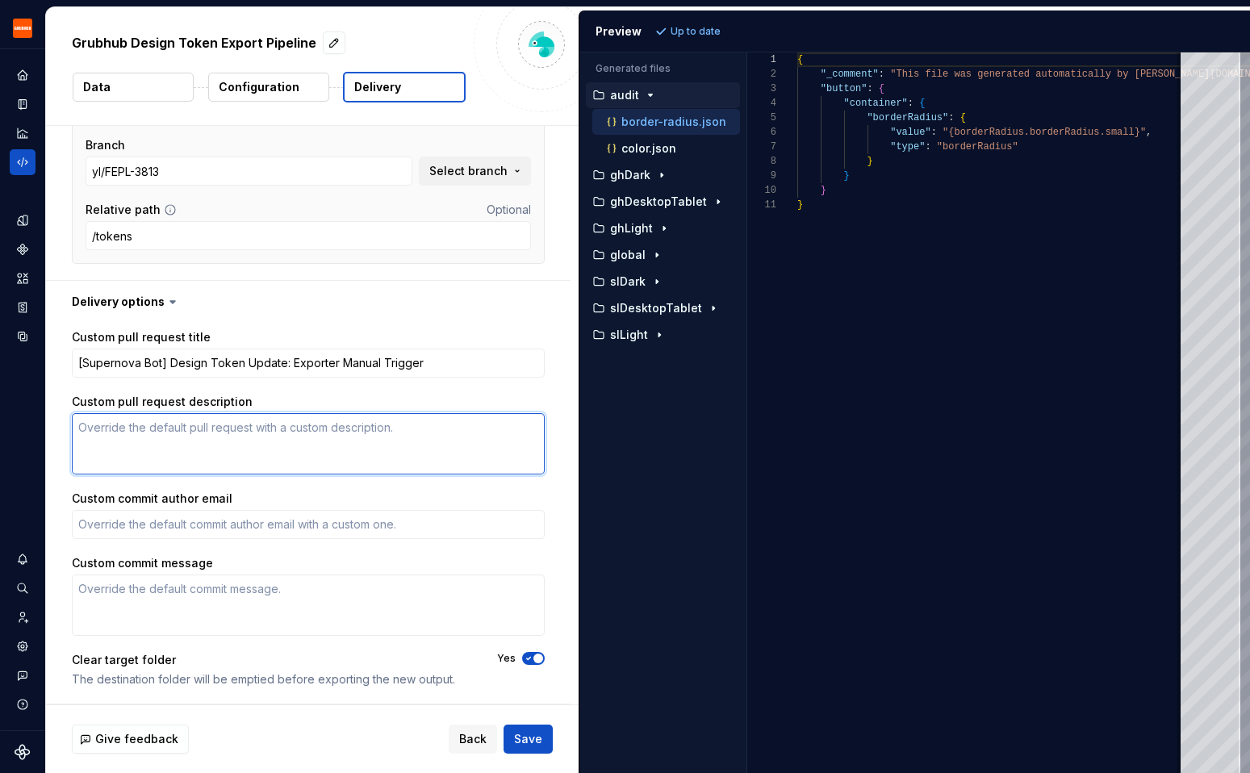
click at [255, 443] on textarea "Custom pull request description" at bounding box center [308, 443] width 473 height 61
click at [249, 441] on textarea "Custom pull request description" at bounding box center [308, 443] width 473 height 61
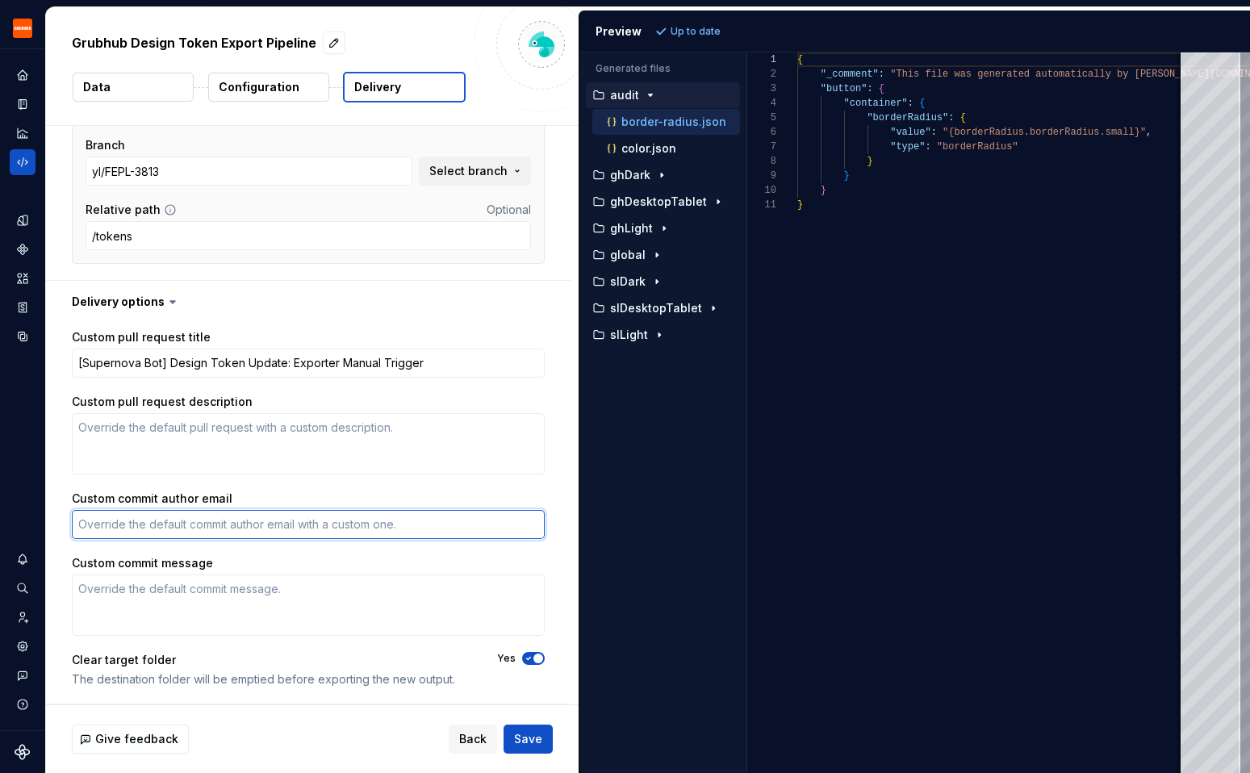
click at [230, 529] on textarea "Custom commit author email" at bounding box center [308, 524] width 473 height 29
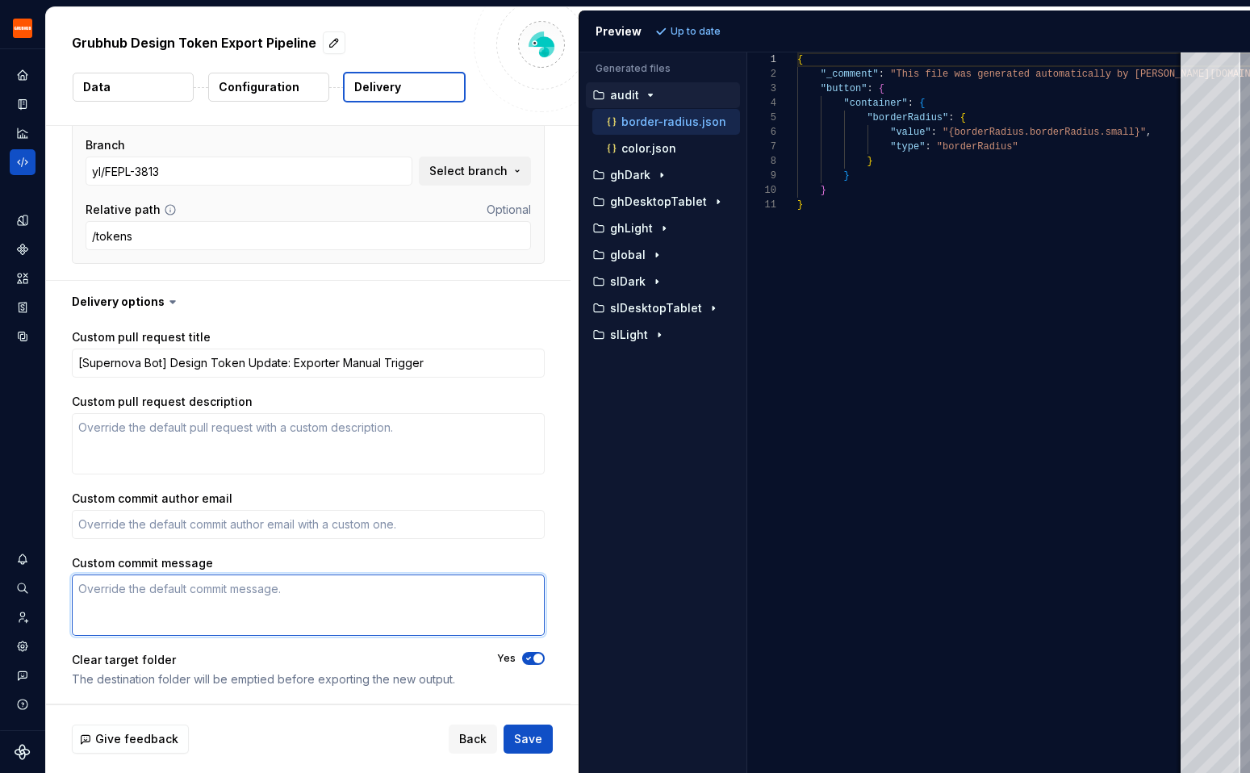
click at [193, 605] on textarea "Custom commit message" at bounding box center [308, 604] width 473 height 61
type textarea "*"
type textarea "["
type textarea "*"
type textarea "[]"
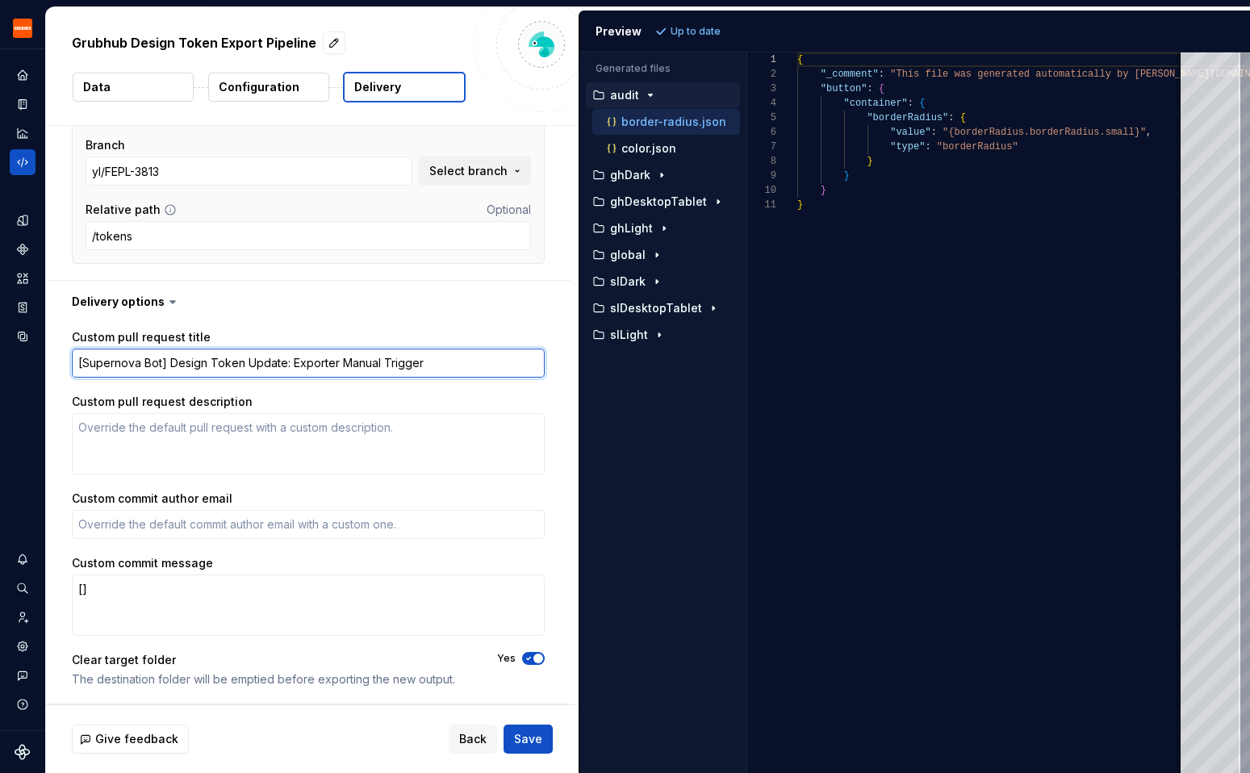
drag, startPoint x: 152, startPoint y: 360, endPoint x: 55, endPoint y: 360, distance: 96.8
click at [55, 360] on div "Custom pull request title [Supernova Bot] Design Token Update: Exporter Manual …" at bounding box center [308, 513] width 524 height 381
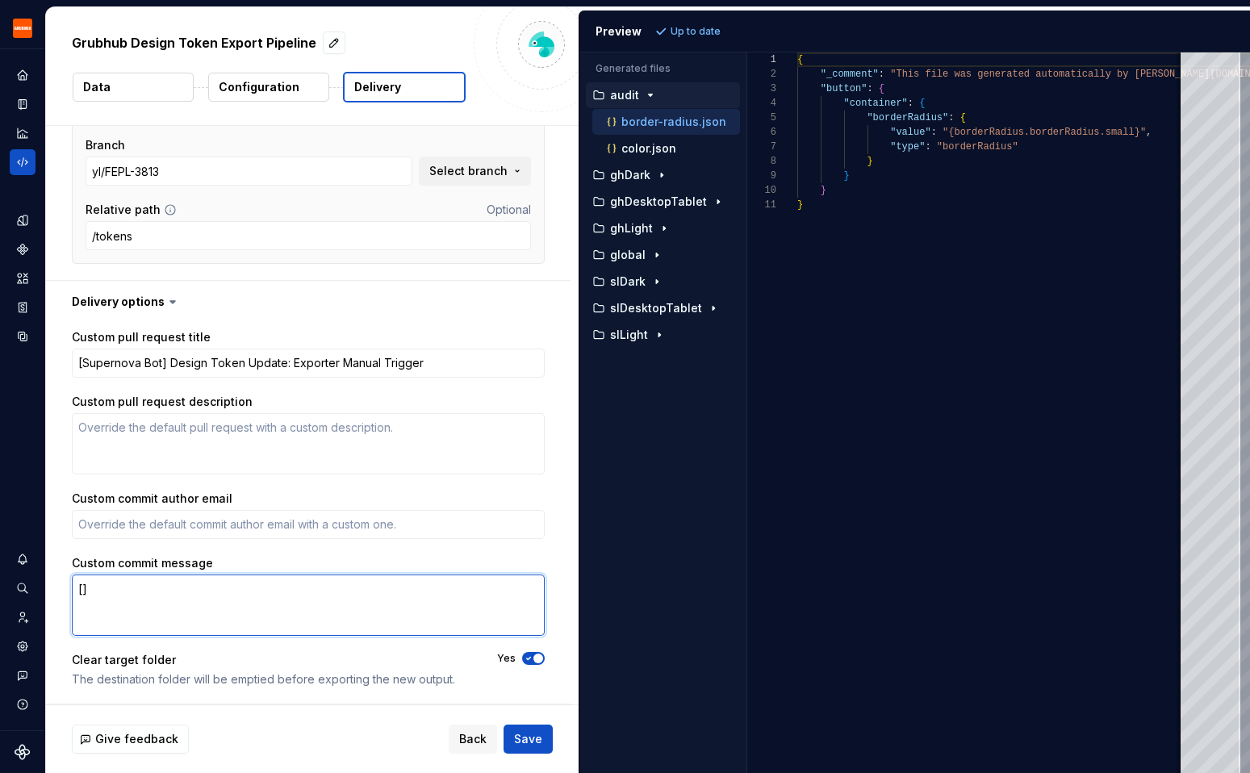
click at [83, 587] on textarea "[]" at bounding box center [308, 604] width 473 height 61
paste textarea "[Supernova Bot]"
type textarea "*"
type textarea "[[Supernova Bot]]"
type textarea "*"
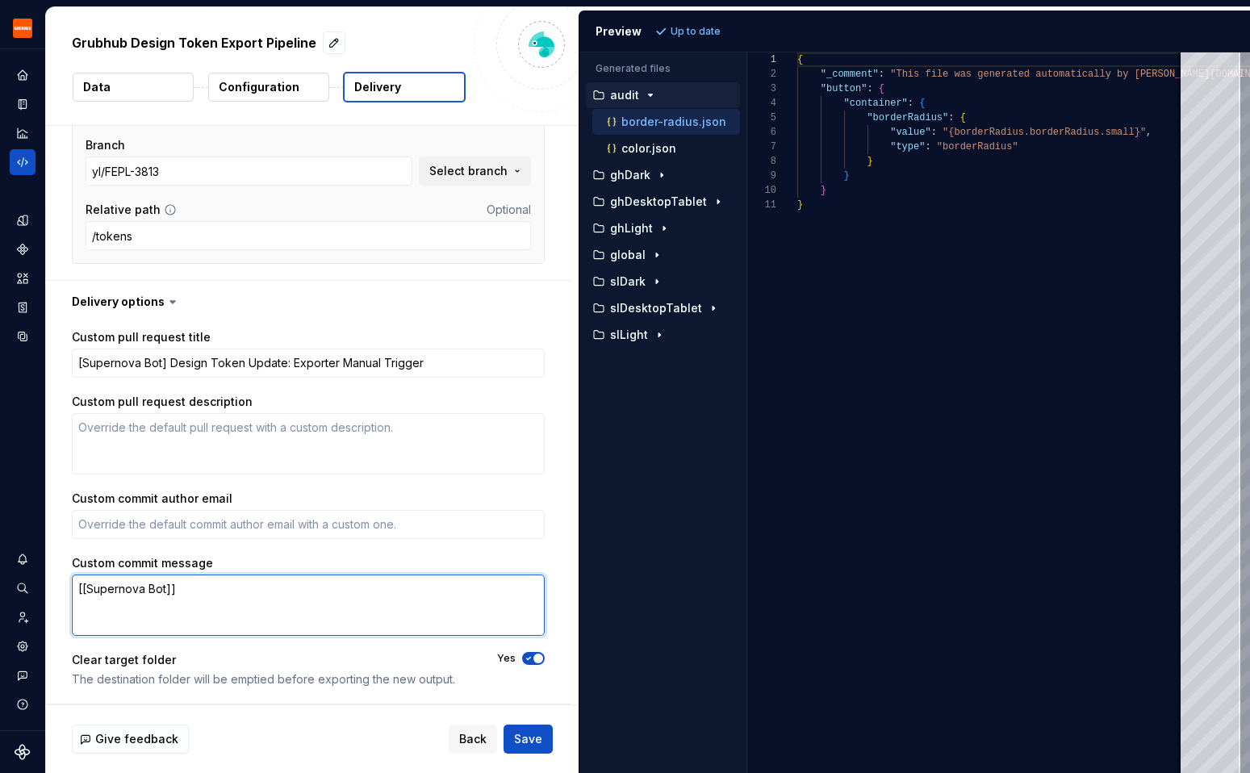
type textarea "[[Supernova Bot]]"
type textarea "*"
type textarea "[[Supernova Bot]]"
type textarea "*"
type textarea "[[Supernova Bot]"
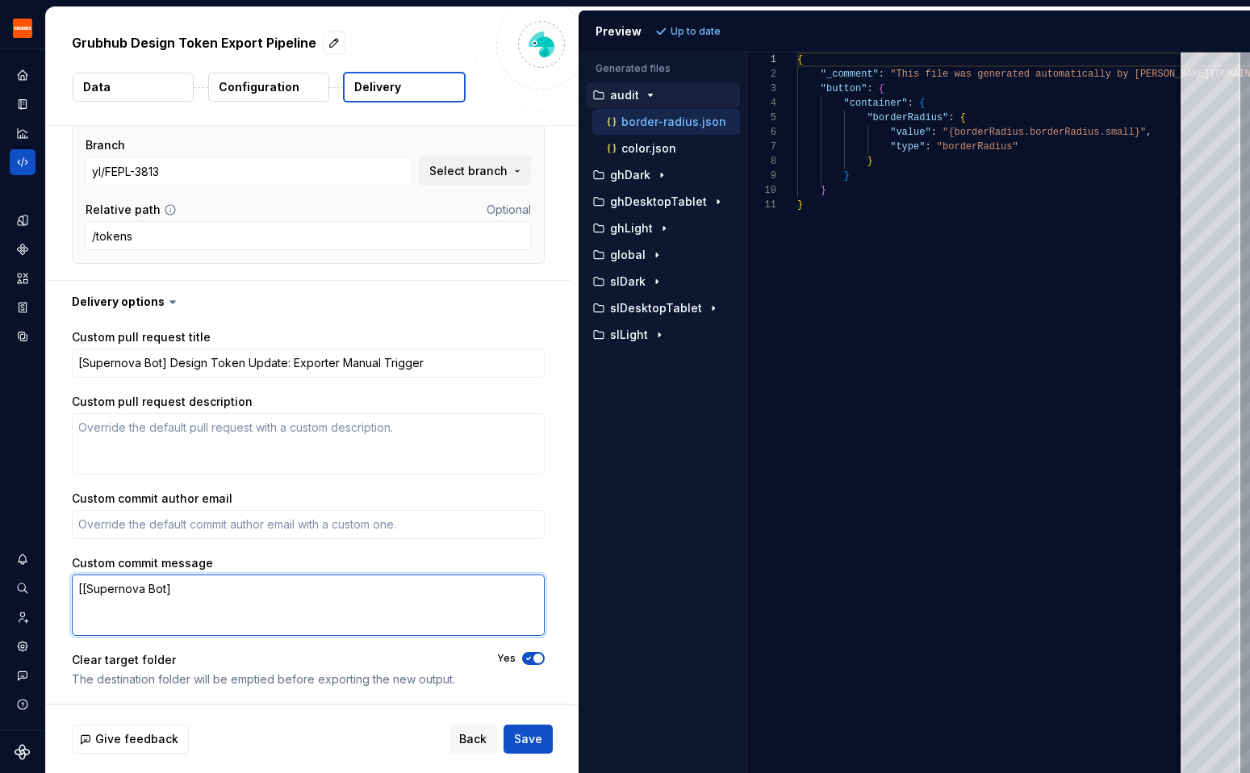
click at [81, 585] on textarea "[[Supernova Bot]" at bounding box center [308, 604] width 473 height 61
type textarea "*"
type textarea "[Supernova Bot]"
click at [210, 591] on textarea "[Supernova Bot]" at bounding box center [308, 604] width 473 height 61
type textarea "*"
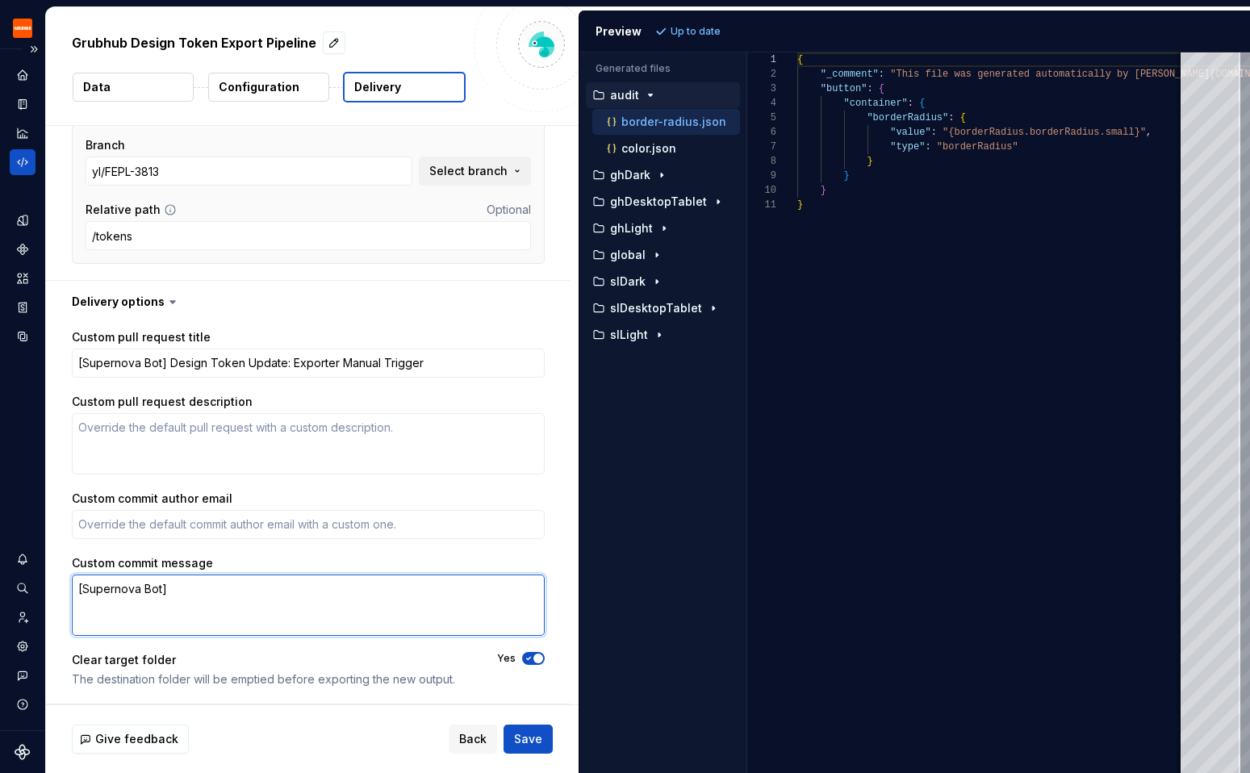
type textarea "[Supernova Bot]"
paste textarea "update styles and tokens"
type textarea "*"
click at [175, 586] on textarea "[Supernova Bot] update styles and tokens" at bounding box center [308, 604] width 473 height 61
click at [199, 586] on textarea "[Supernova Bot] update styles and tokens" at bounding box center [308, 604] width 473 height 61
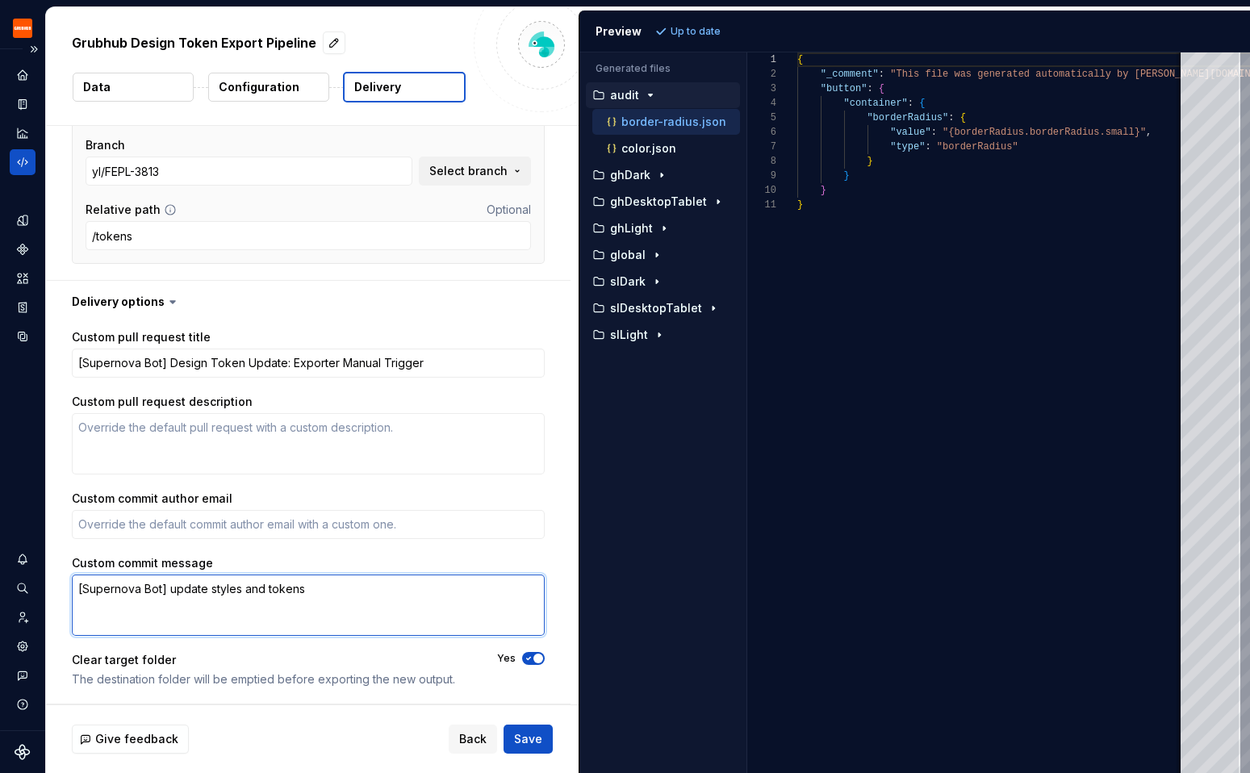
type textarea "[Supernova Bot] update styles and tokens"
click at [86, 591] on textarea "[Supernova Bot] update styles and tokens" at bounding box center [308, 604] width 473 height 61
type textarea "*"
type textarea "[upernova Bot] update styles and tokens"
type textarea "*"
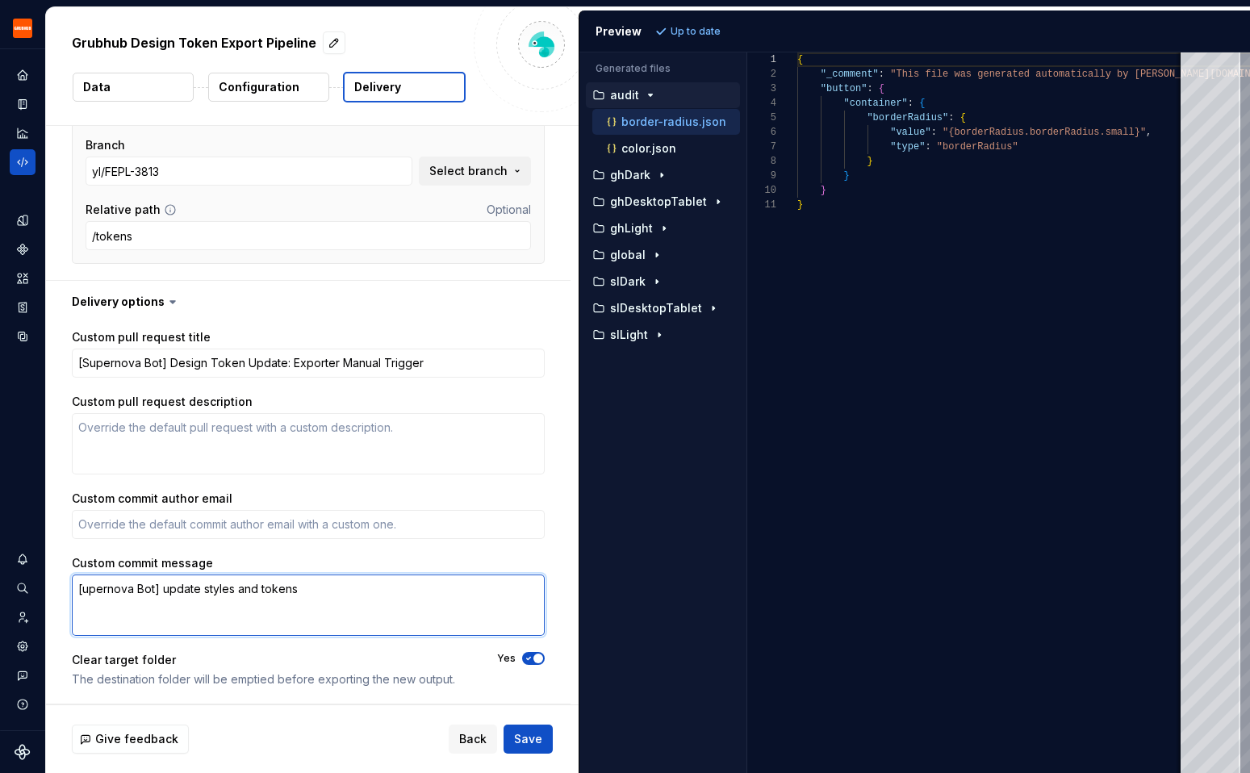
type textarea "[supernova Bot] update styles and tokens"
click at [146, 589] on textarea "[supernova Bot] update styles and tokens" at bounding box center [308, 604] width 473 height 61
type textarea "*"
type textarea "[supernova ot] update styles and tokens"
type textarea "*"
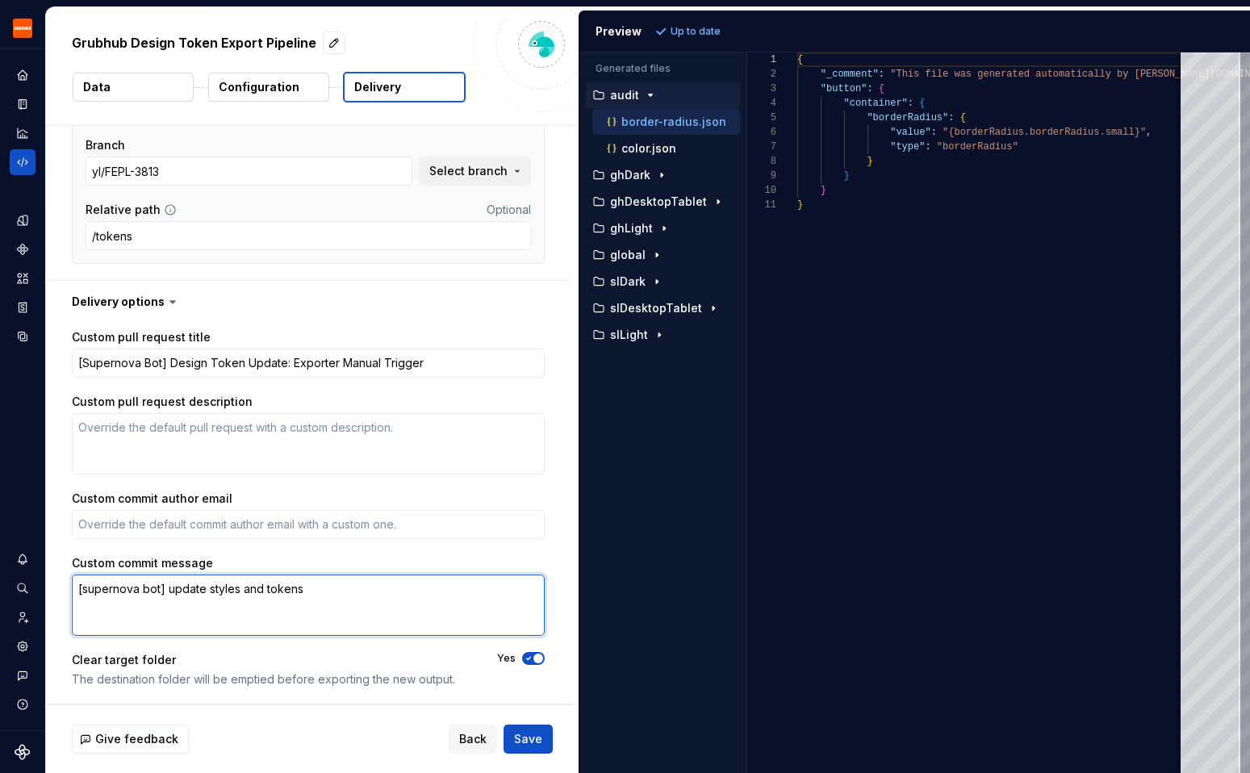
click at [199, 591] on textarea "[supernova bot] update styles and tokens" at bounding box center [308, 604] width 473 height 61
click at [189, 591] on textarea "[supernova bot] update styles and tokens" at bounding box center [308, 604] width 473 height 61
click at [305, 591] on textarea "[supernova bot] update styles and tokens" at bounding box center [308, 604] width 473 height 61
type textarea "[supernova bot] update styles and tokens"
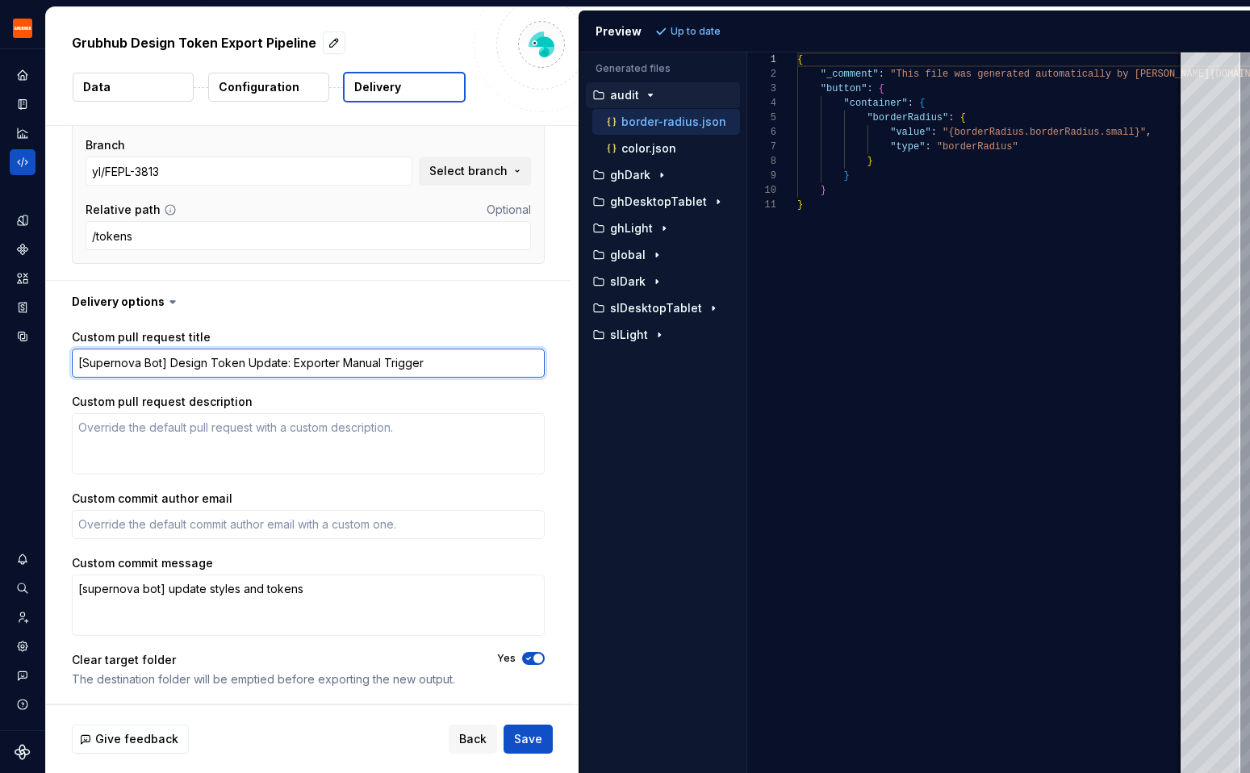
click at [134, 369] on textarea "[Supernova Bot] Design Token Update: Exporter Manual Trigger" at bounding box center [308, 363] width 473 height 29
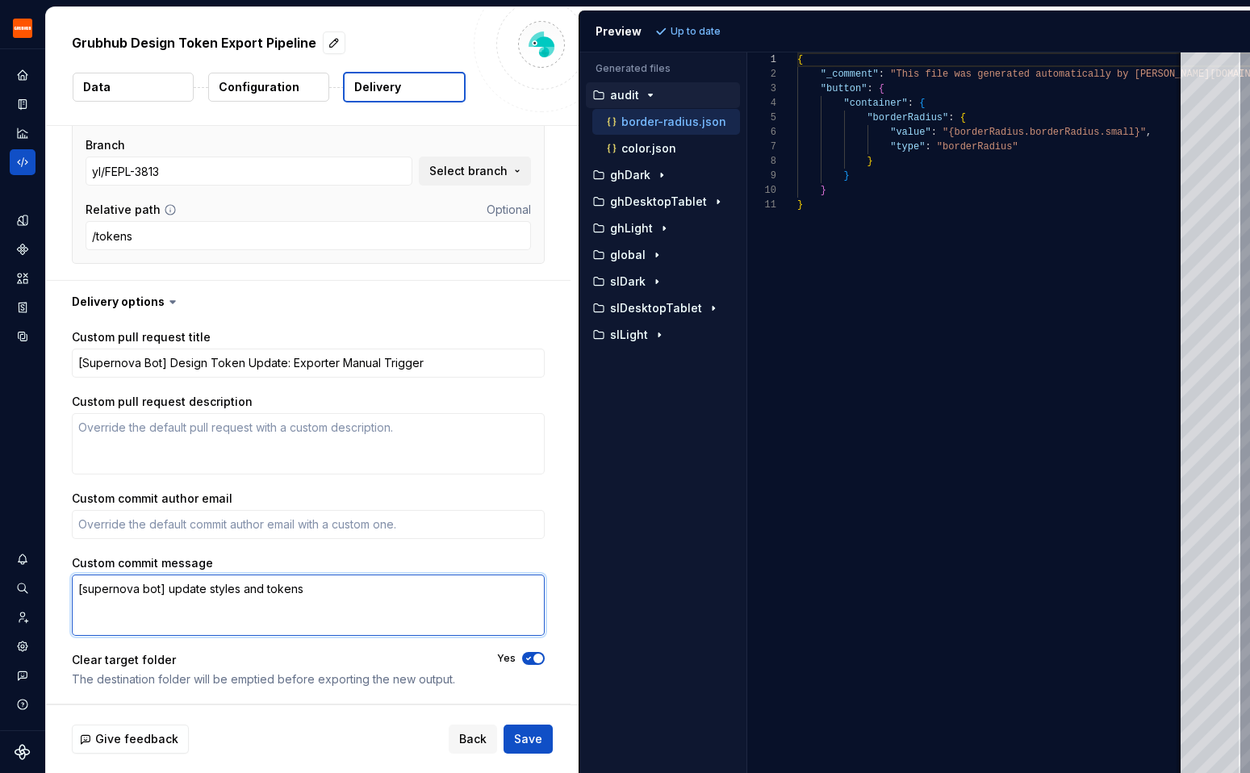
click at [173, 596] on textarea "[supernova bot] update styles and tokens" at bounding box center [308, 604] width 473 height 61
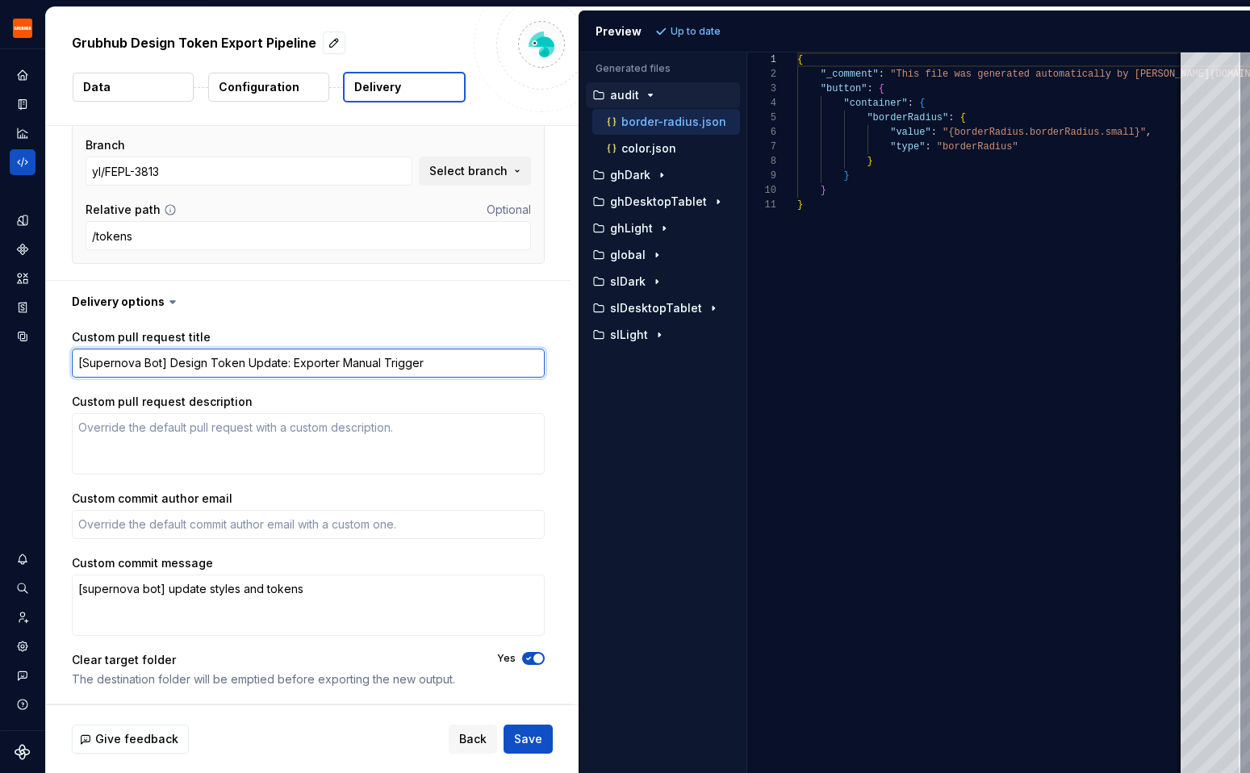
click at [130, 366] on textarea "[Supernova Bot] Design Token Update: Exporter Manual Trigger" at bounding box center [308, 363] width 473 height 29
click at [201, 366] on textarea "[Supernova Bot] Design Token Update: Exporter Manual Trigger" at bounding box center [308, 363] width 473 height 29
click at [324, 366] on textarea "[Supernova Bot] Design Token Update: Exporter Manual Trigger" at bounding box center [308, 363] width 473 height 29
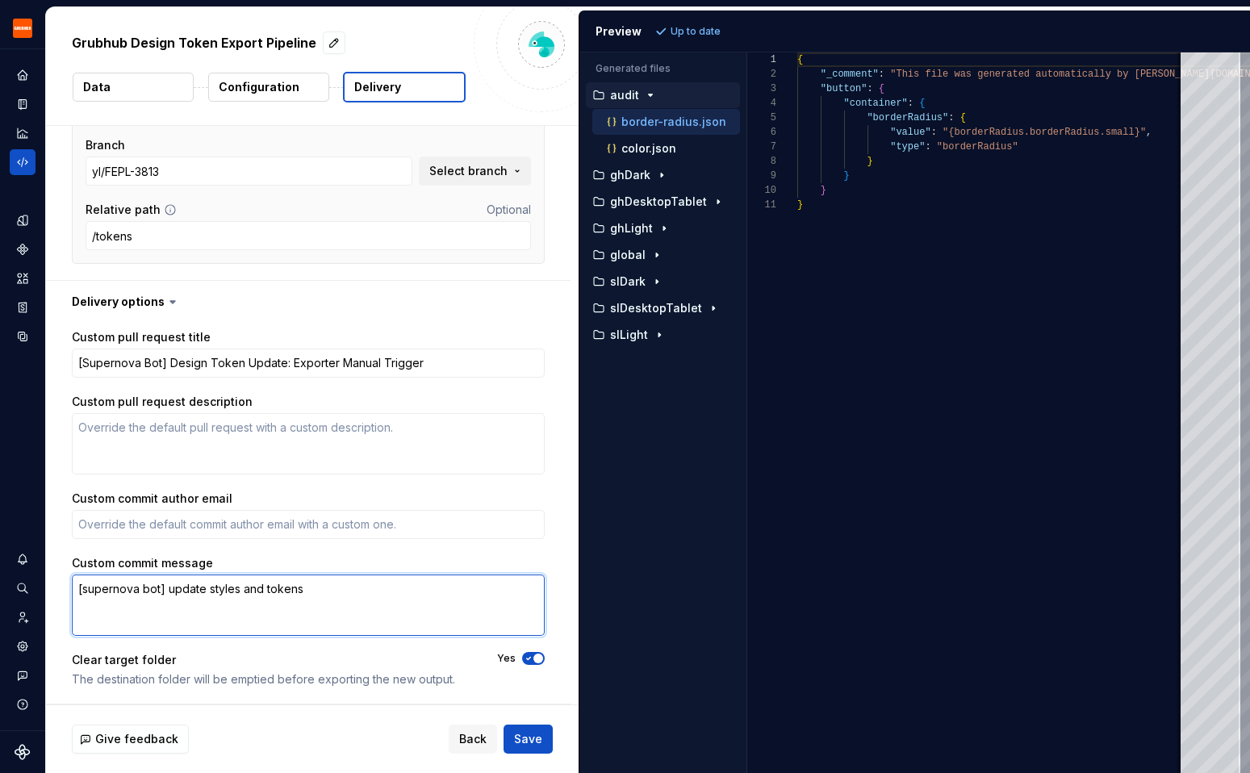
click at [148, 579] on textarea "[supernova bot] update styles and tokens" at bounding box center [308, 604] width 473 height 61
type textarea "*"
